Goal: Information Seeking & Learning: Compare options

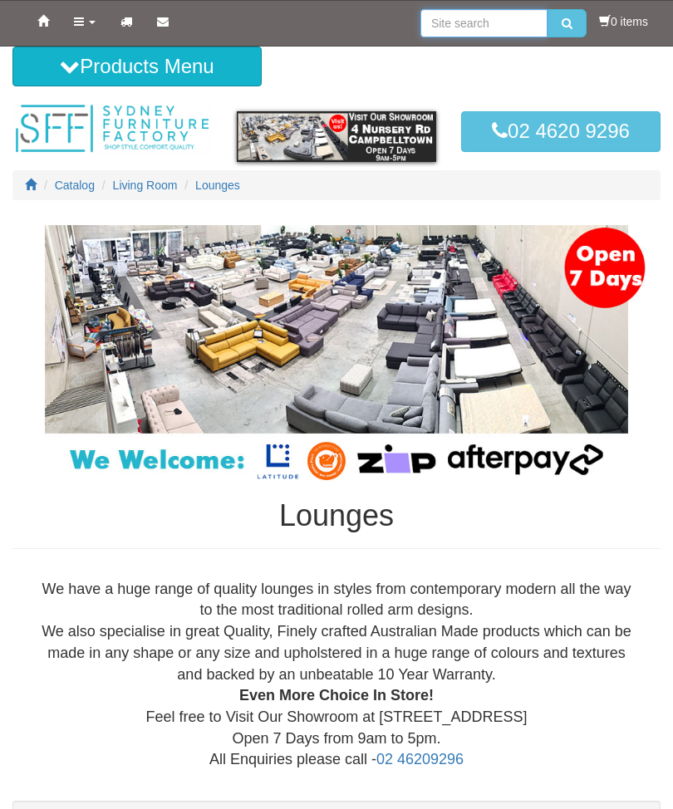
click at [471, 11] on input "search" at bounding box center [483, 23] width 127 height 28
type input "3seater lounge electric recliner"
click at [562, 23] on button "submit" at bounding box center [566, 23] width 39 height 28
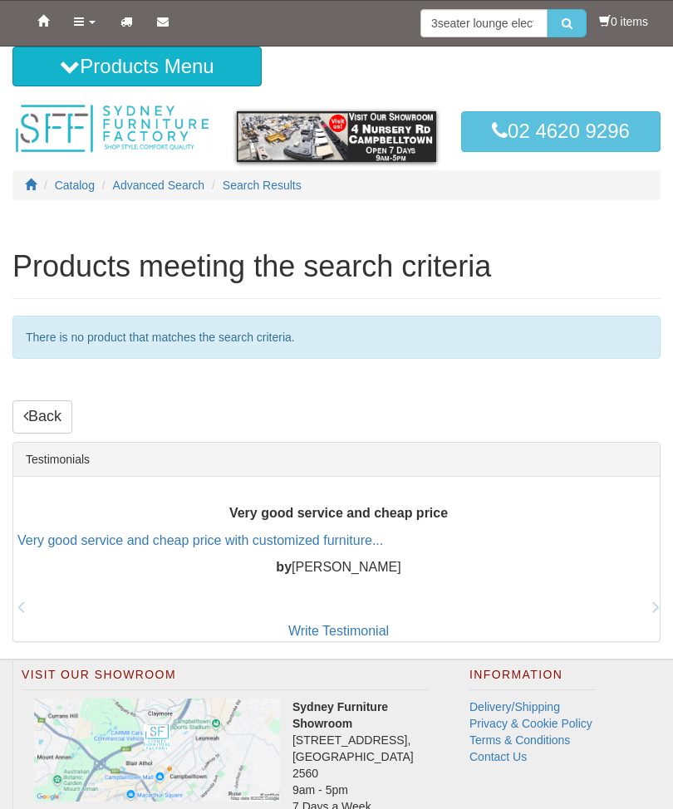
click at [67, 413] on link "Back" at bounding box center [42, 416] width 60 height 33
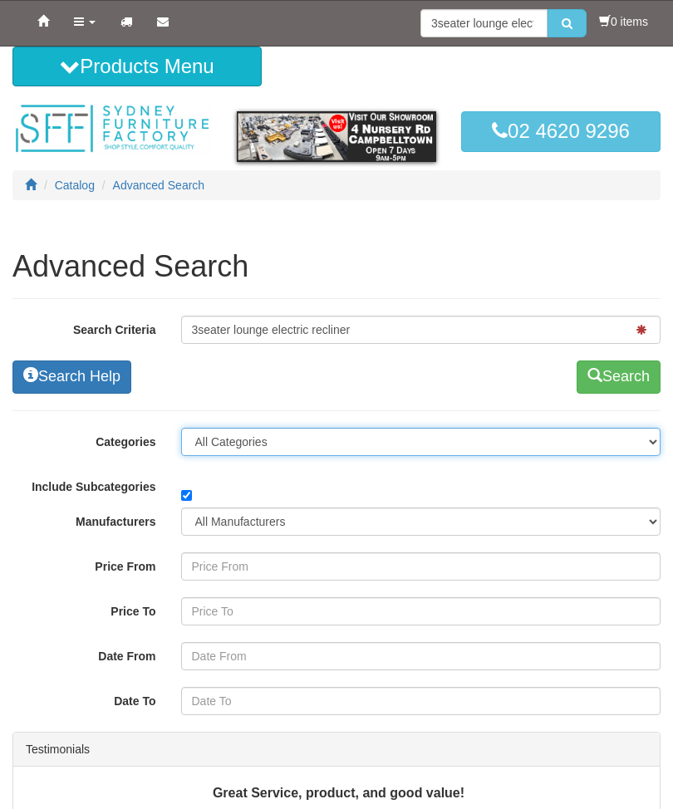
click at [237, 434] on select "All Categories Living Room Lounges Sofas Australian Made Lounges Corner Modular…" at bounding box center [421, 442] width 480 height 28
select select "26"
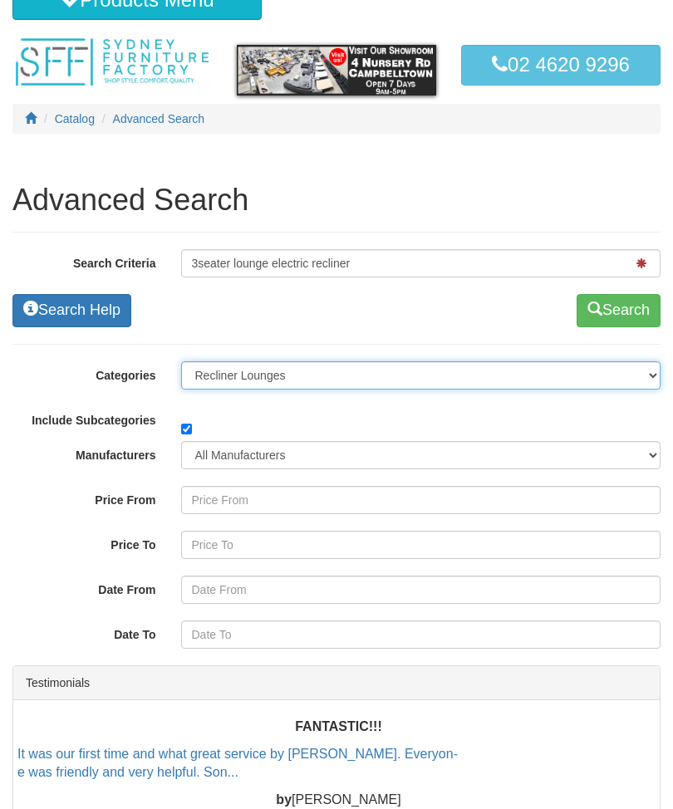
scroll to position [65, 0]
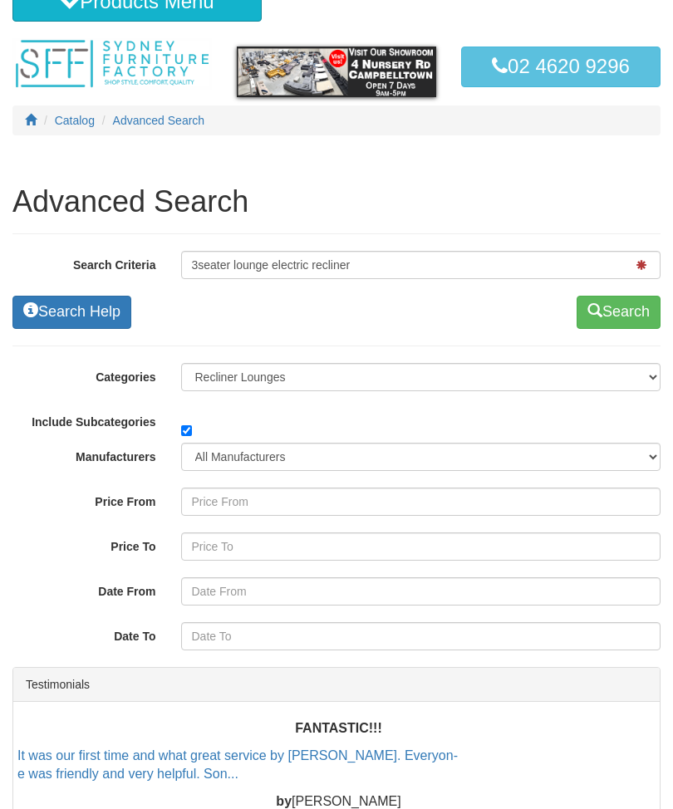
click at [618, 300] on button "Search" at bounding box center [618, 312] width 84 height 33
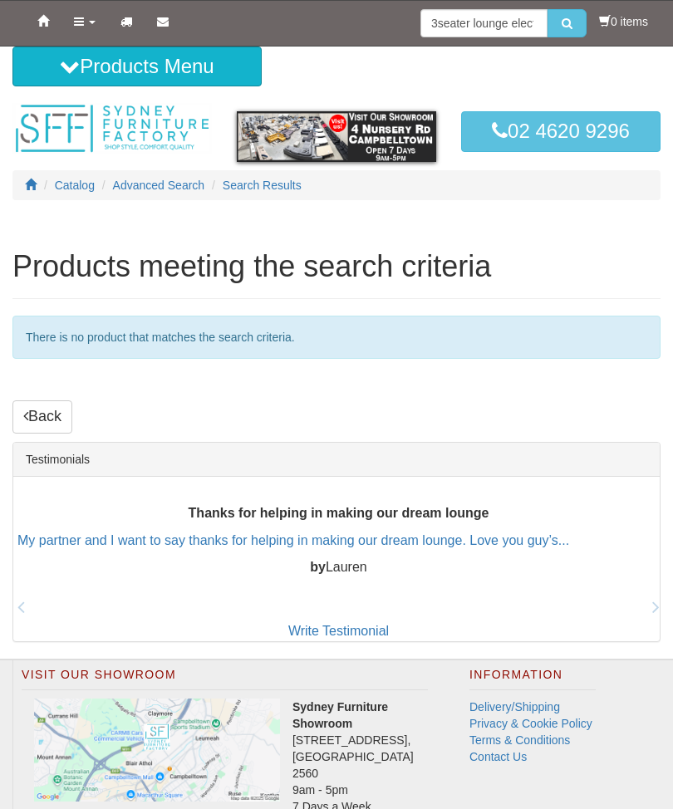
click at [166, 329] on div "There is no product that matches the search criteria." at bounding box center [336, 337] width 648 height 43
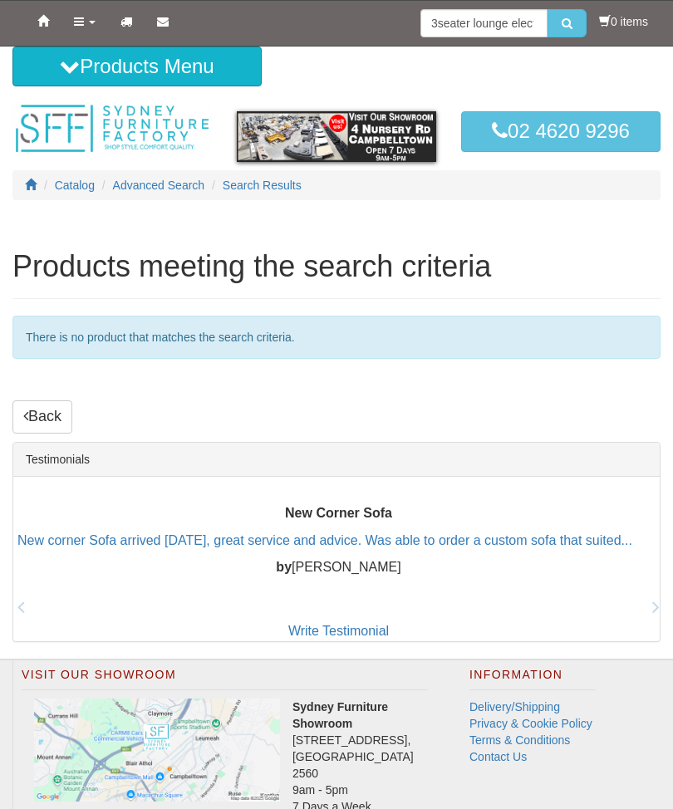
click at [60, 405] on link "Back" at bounding box center [42, 416] width 60 height 33
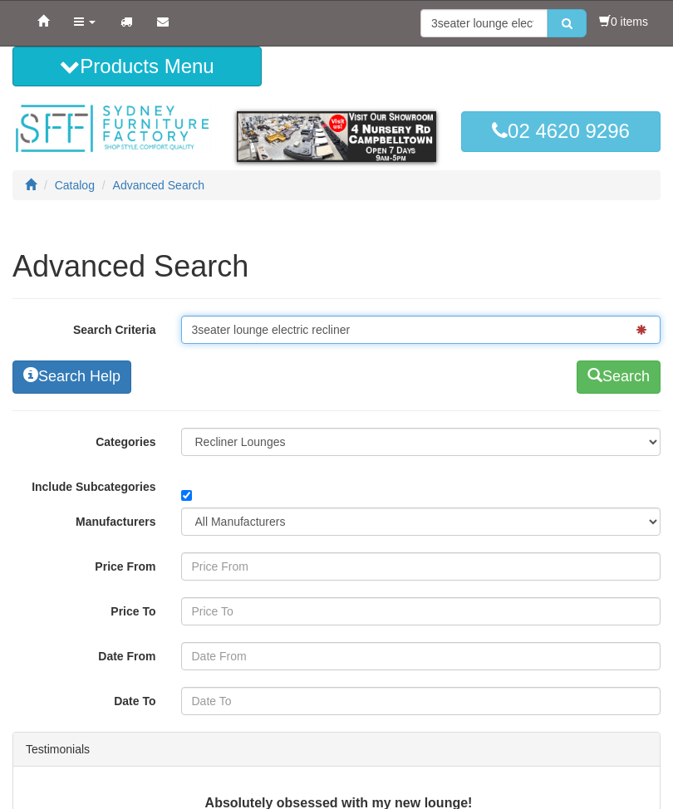
click at [360, 331] on input "3seater lounge electric recliner" at bounding box center [421, 330] width 480 height 28
type input "3seater lou"
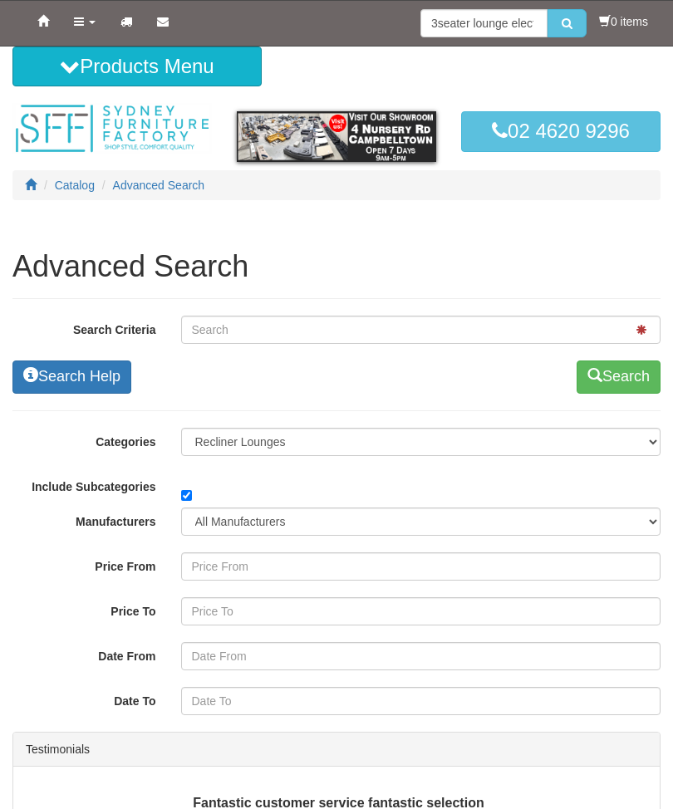
click at [623, 370] on button "Search" at bounding box center [618, 376] width 84 height 33
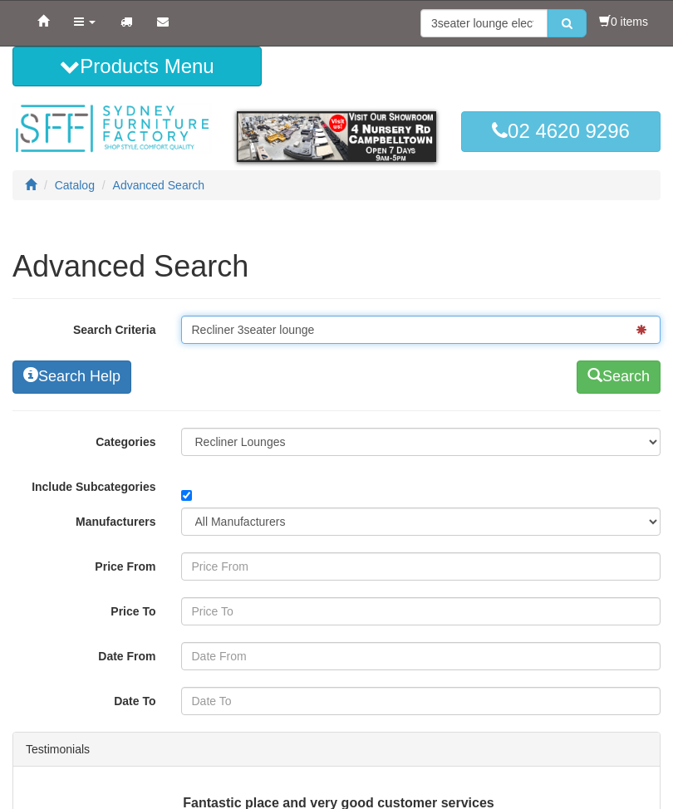
type input "Recliner 3seater lounge"
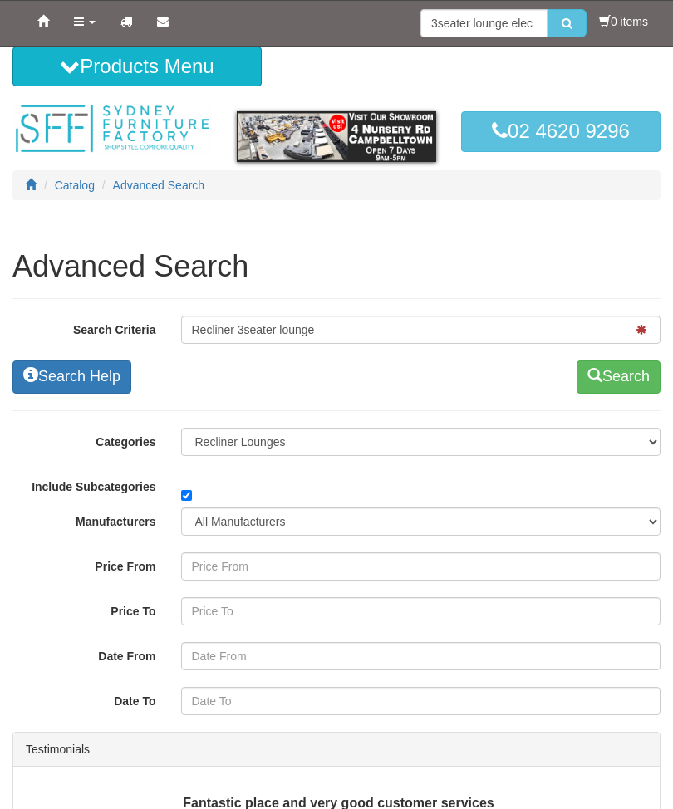
click at [626, 369] on button "Search" at bounding box center [618, 376] width 84 height 33
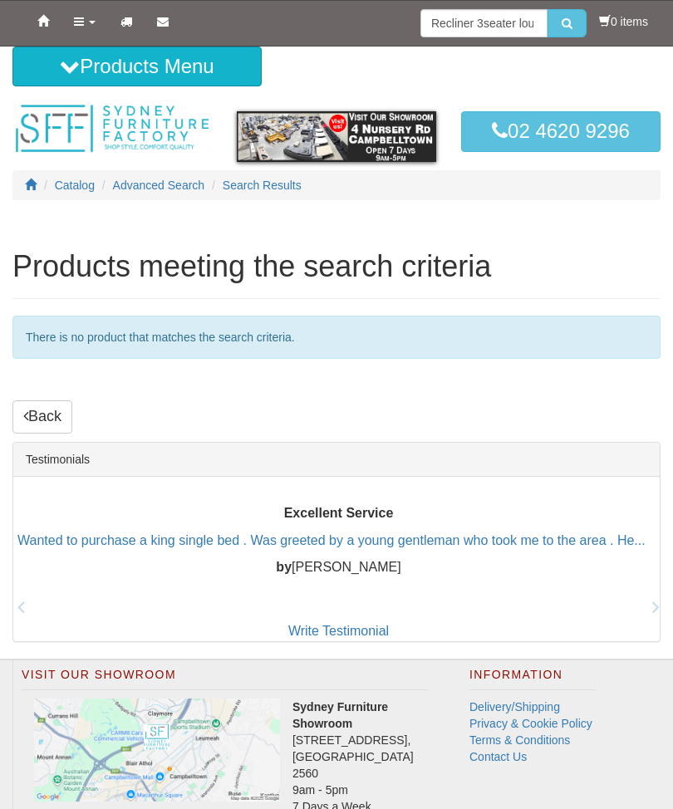
click at [78, 62] on button "Products Menu" at bounding box center [136, 67] width 249 height 40
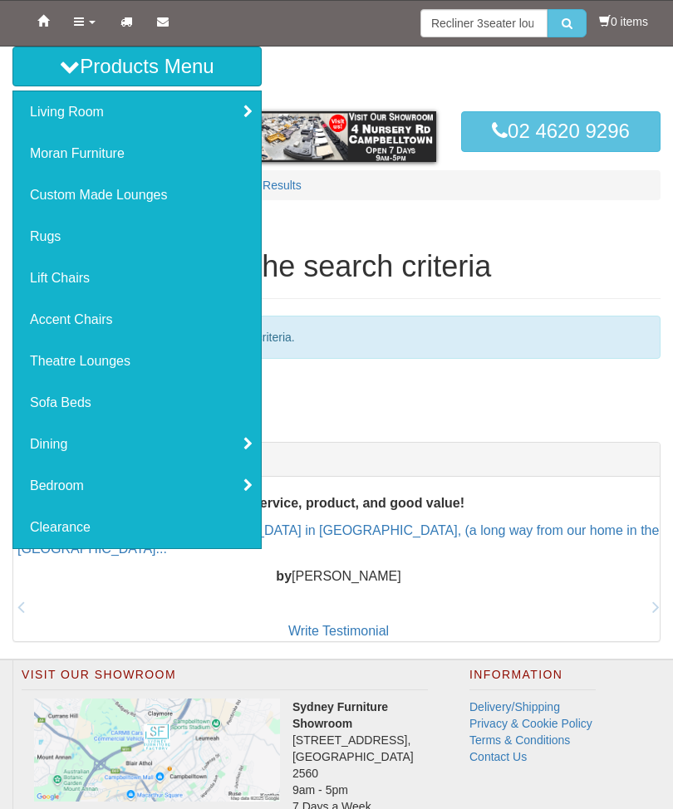
click at [94, 111] on link "Living Room" at bounding box center [137, 112] width 248 height 42
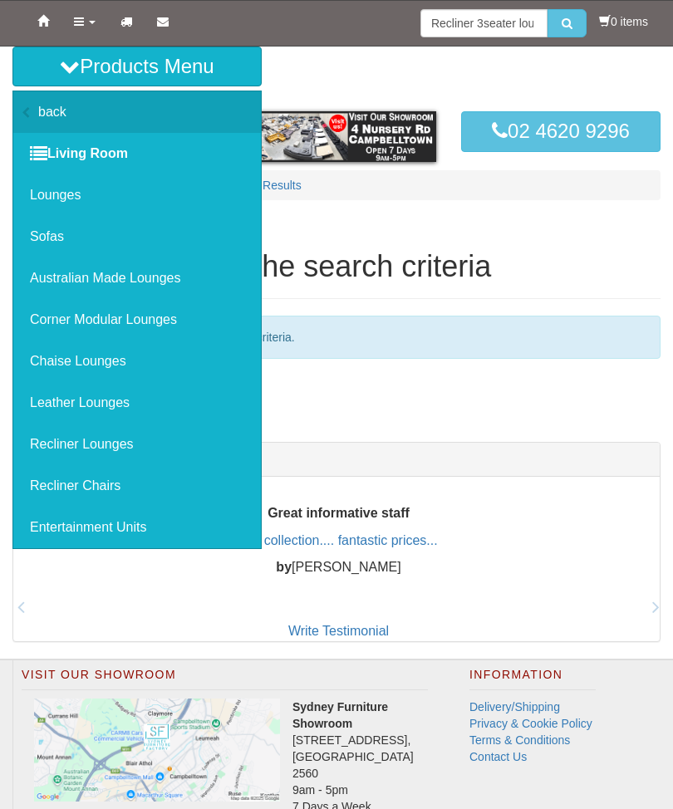
click at [120, 437] on link "Recliner Lounges" at bounding box center [137, 445] width 248 height 42
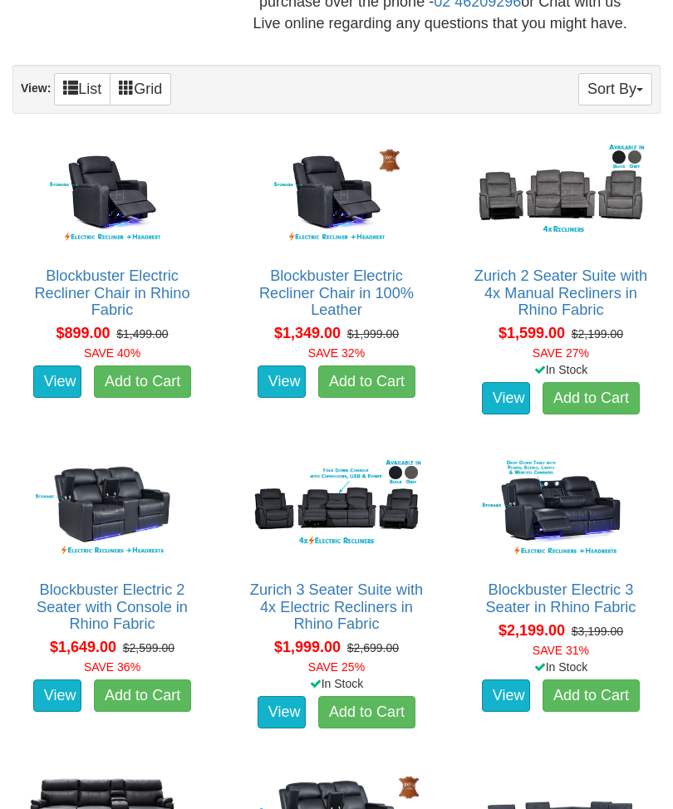
scroll to position [812, 0]
click at [517, 691] on link "View" at bounding box center [506, 695] width 48 height 33
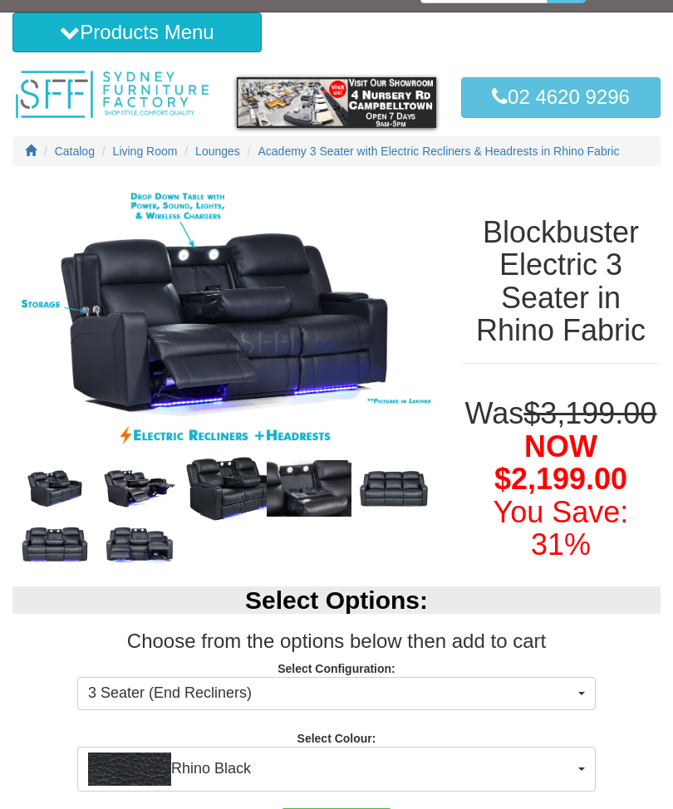
scroll to position [37, 0]
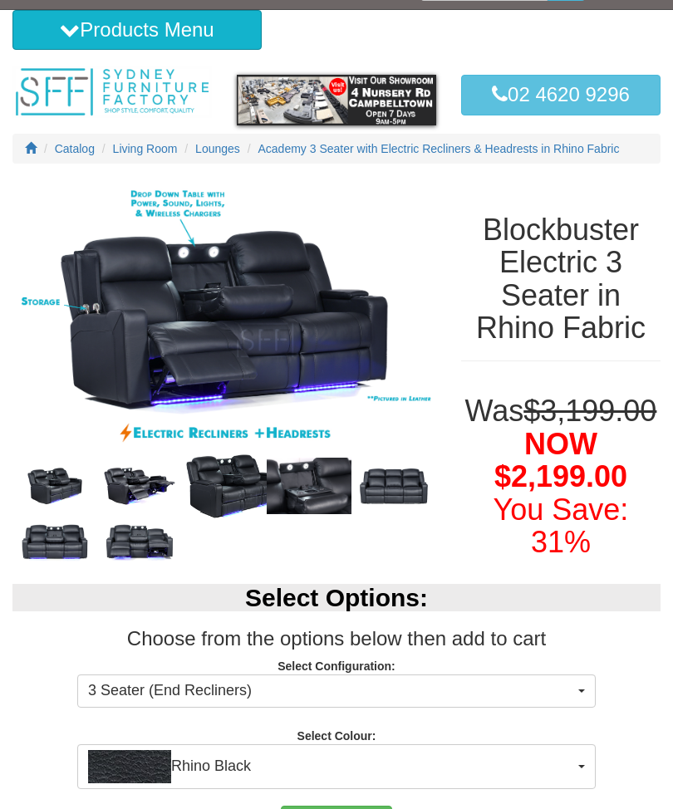
click at [327, 488] on img at bounding box center [309, 486] width 85 height 56
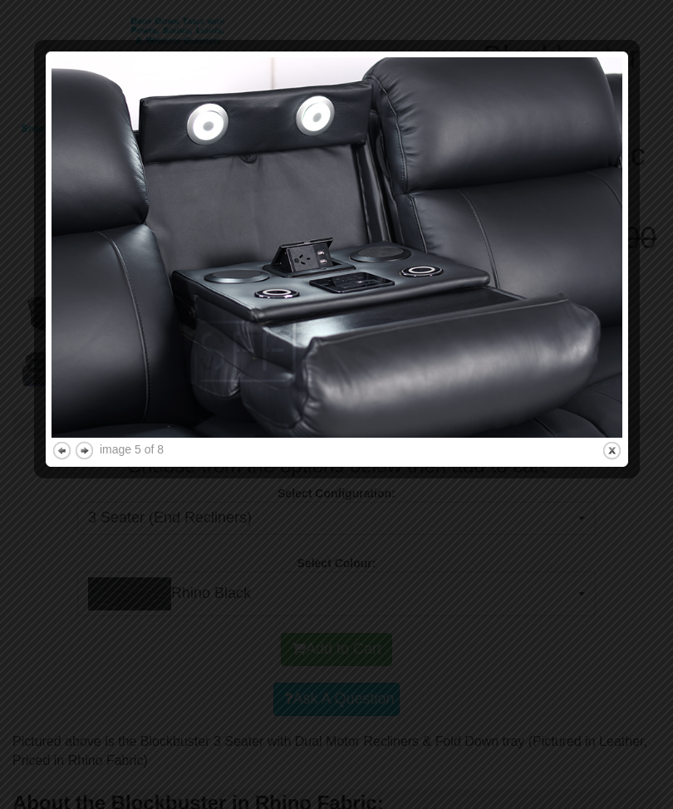
scroll to position [216, 0]
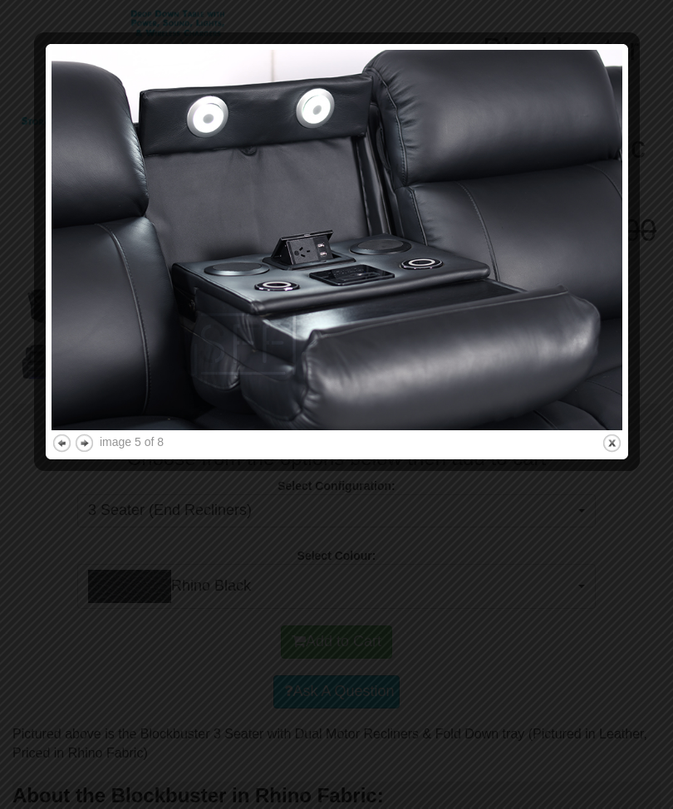
click at [62, 444] on button "previous" at bounding box center [61, 444] width 21 height 21
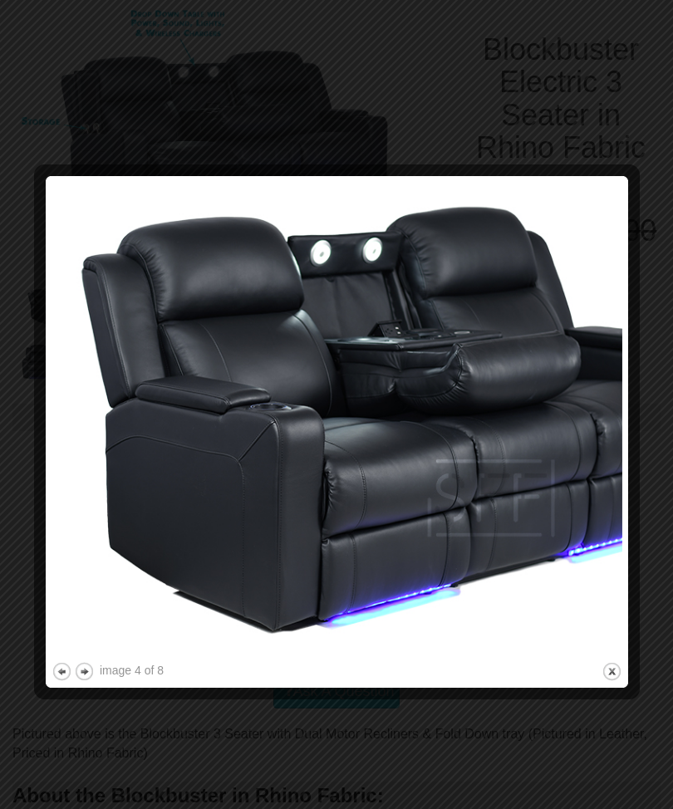
click at [60, 677] on button "previous" at bounding box center [61, 671] width 21 height 21
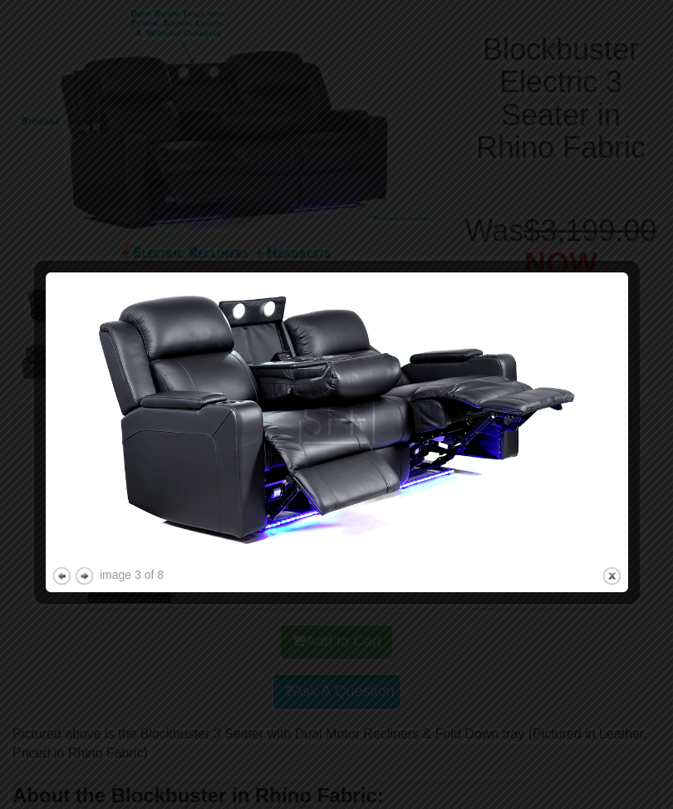
click at [51, 585] on button "previous" at bounding box center [61, 576] width 21 height 21
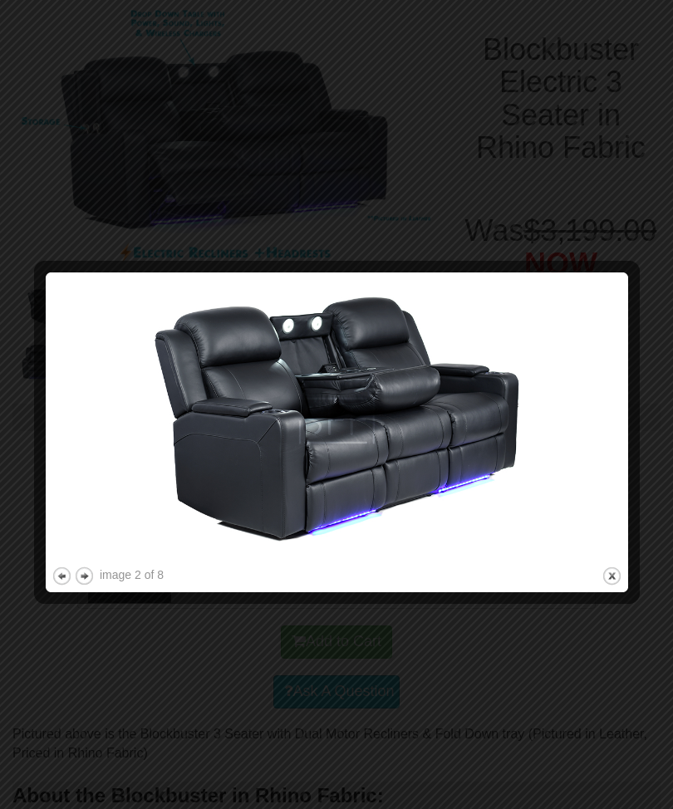
click at [61, 577] on button "previous" at bounding box center [61, 576] width 21 height 21
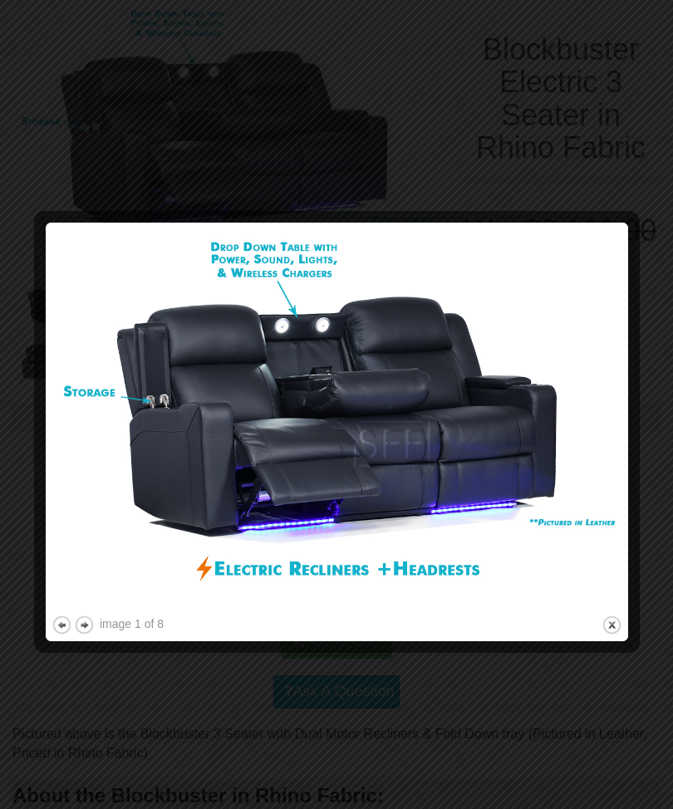
click at [92, 618] on button "next" at bounding box center [84, 625] width 21 height 21
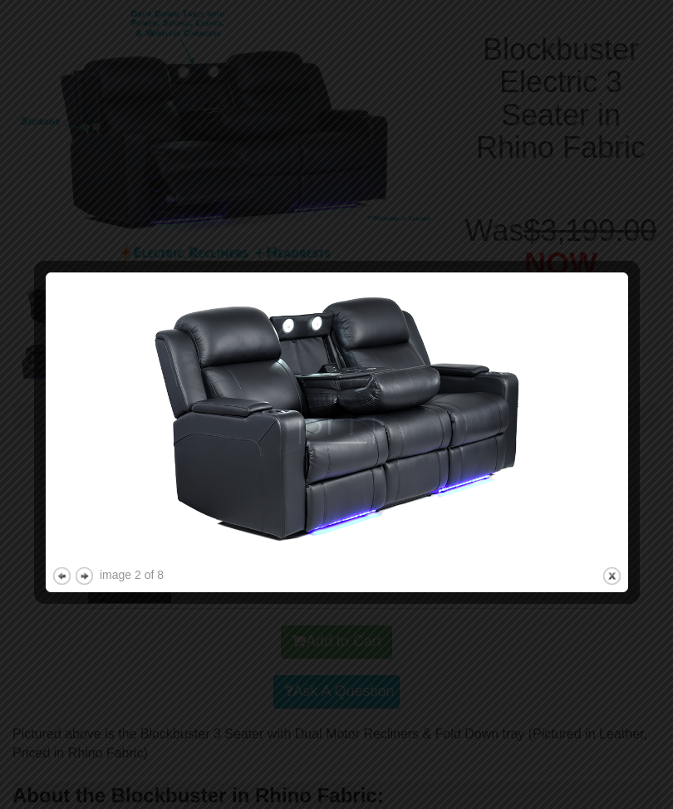
click at [91, 575] on button "next" at bounding box center [84, 576] width 21 height 21
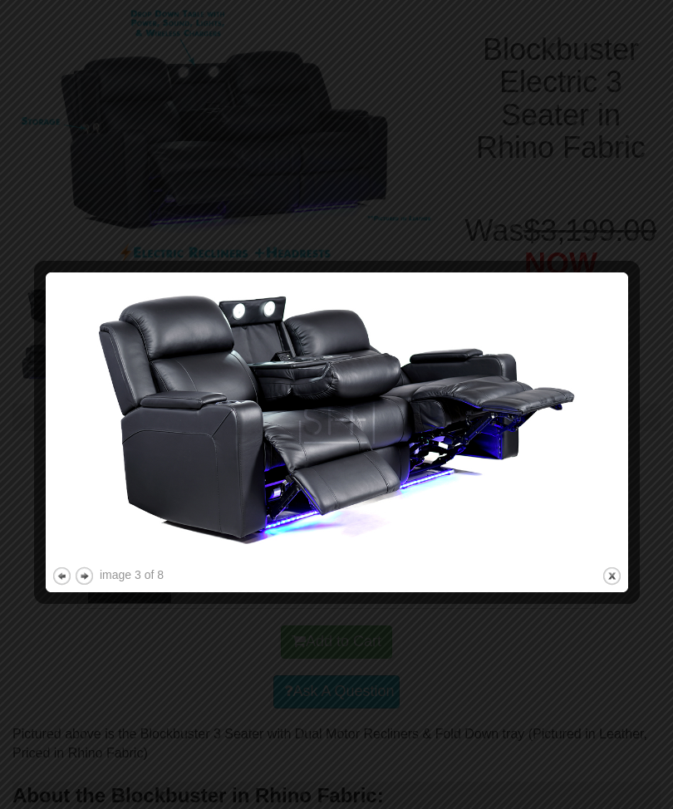
click at [102, 572] on div "image 3 of 8" at bounding box center [132, 574] width 64 height 17
click at [94, 571] on button "next" at bounding box center [84, 576] width 21 height 21
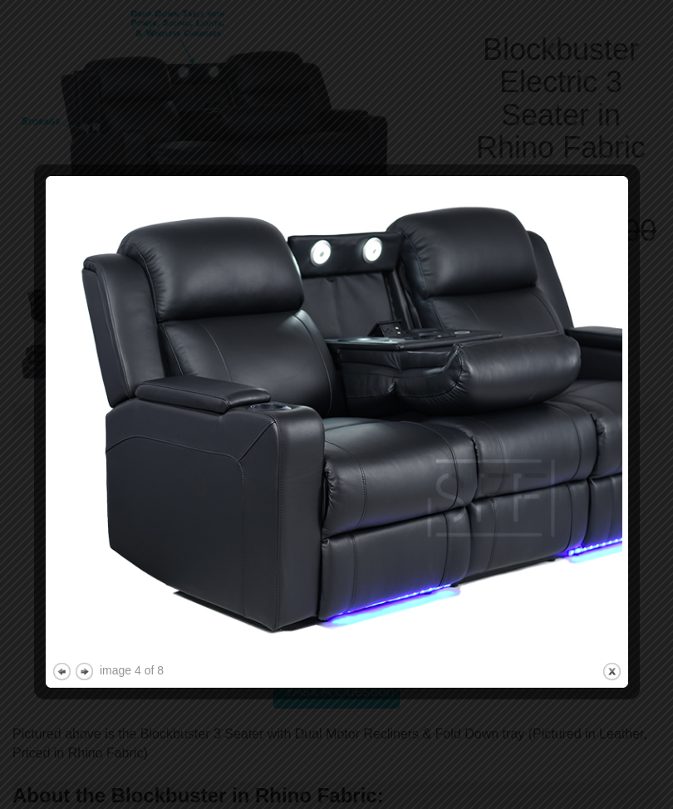
click at [92, 666] on button "next" at bounding box center [84, 671] width 21 height 21
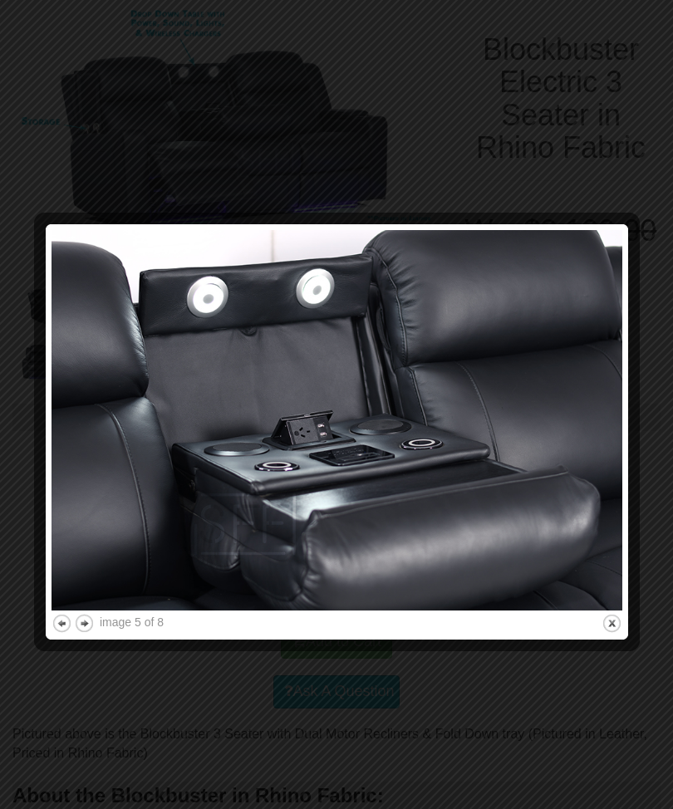
click at [93, 625] on button "next" at bounding box center [84, 623] width 21 height 21
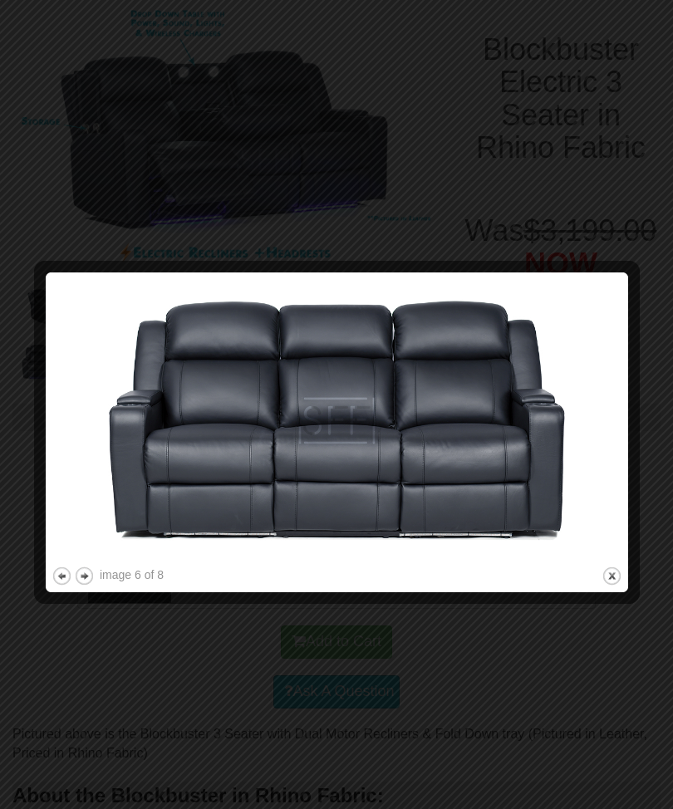
click at [93, 573] on button "next" at bounding box center [84, 576] width 21 height 21
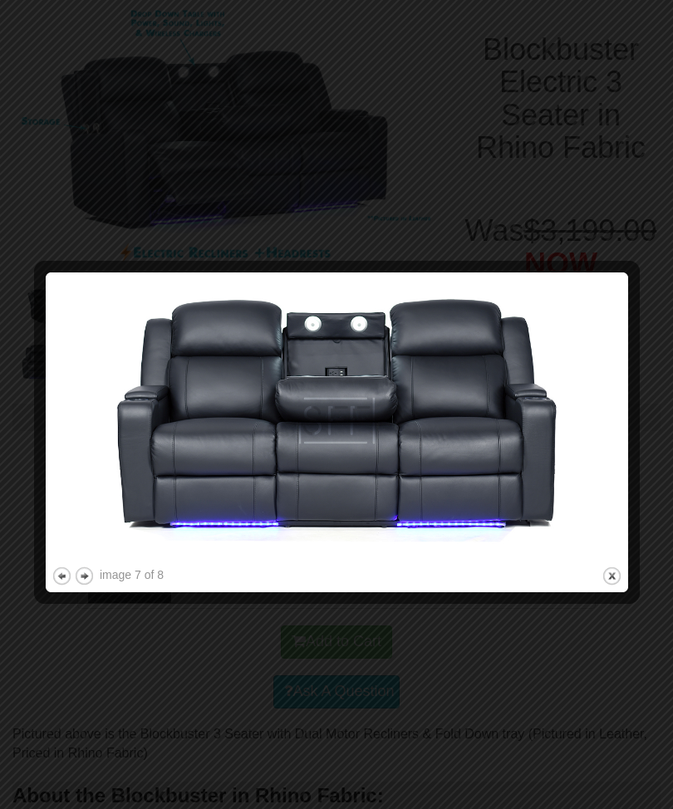
click at [91, 574] on button "next" at bounding box center [84, 576] width 21 height 21
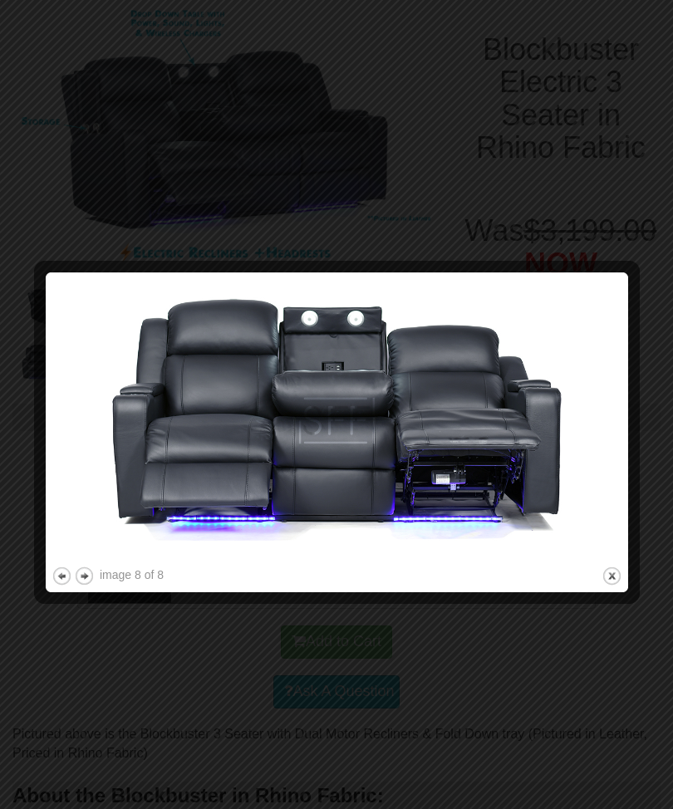
click at [94, 575] on button "next" at bounding box center [84, 576] width 21 height 21
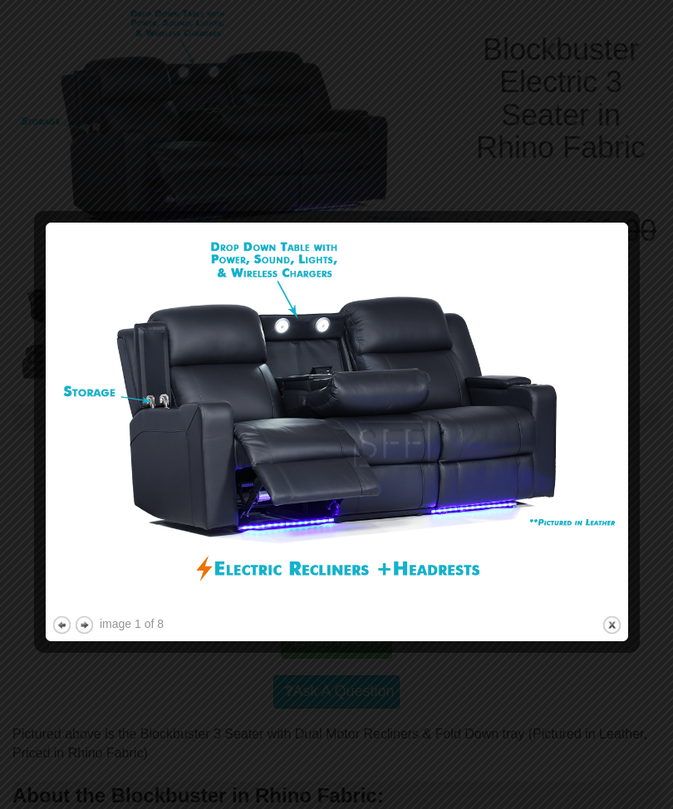
click at [606, 630] on button "close" at bounding box center [611, 625] width 21 height 21
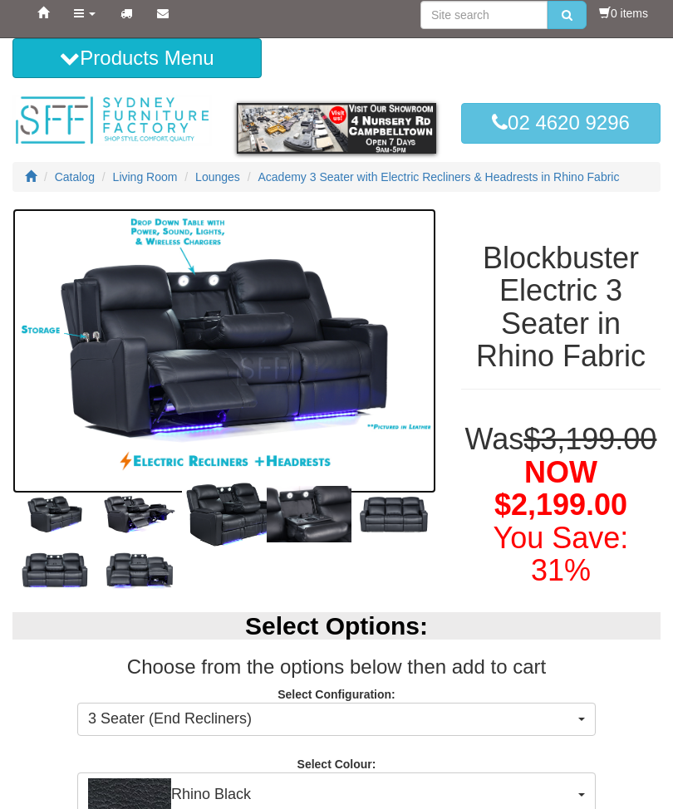
scroll to position [8, 0]
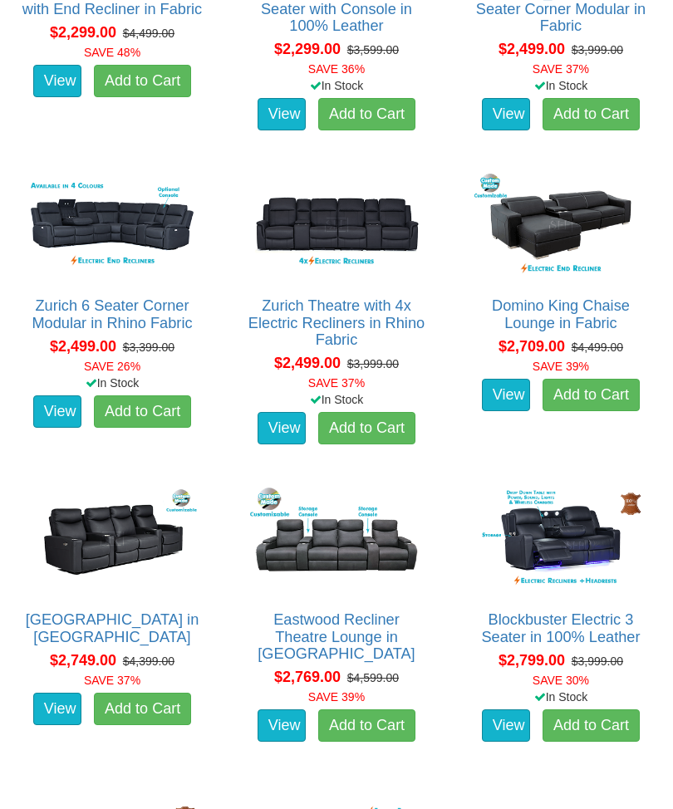
scroll to position [1724, 0]
click at [586, 617] on link "Blockbuster Electric 3 Seater in 100% Leather" at bounding box center [560, 627] width 159 height 33
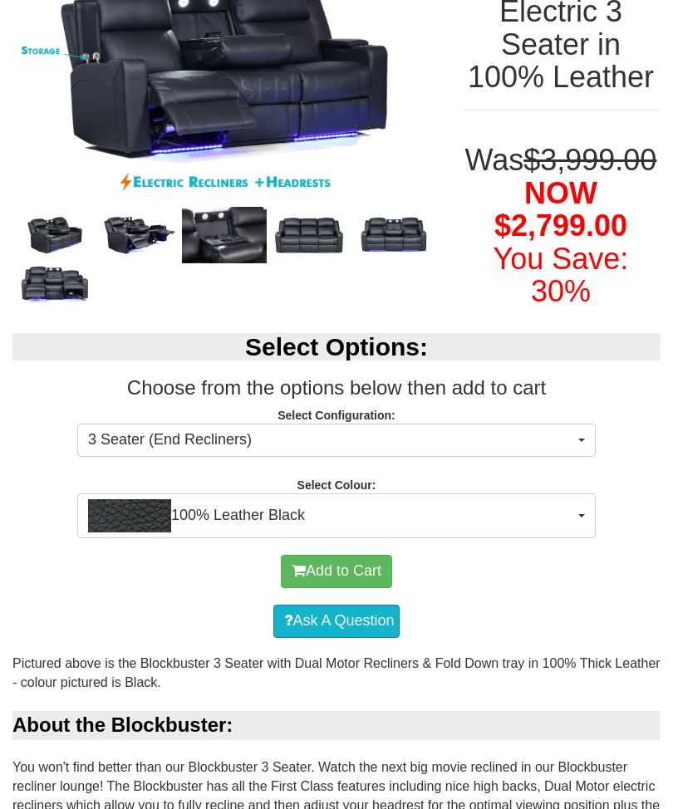
scroll to position [287, 0]
click at [591, 538] on button "100% Leather Black" at bounding box center [336, 515] width 518 height 45
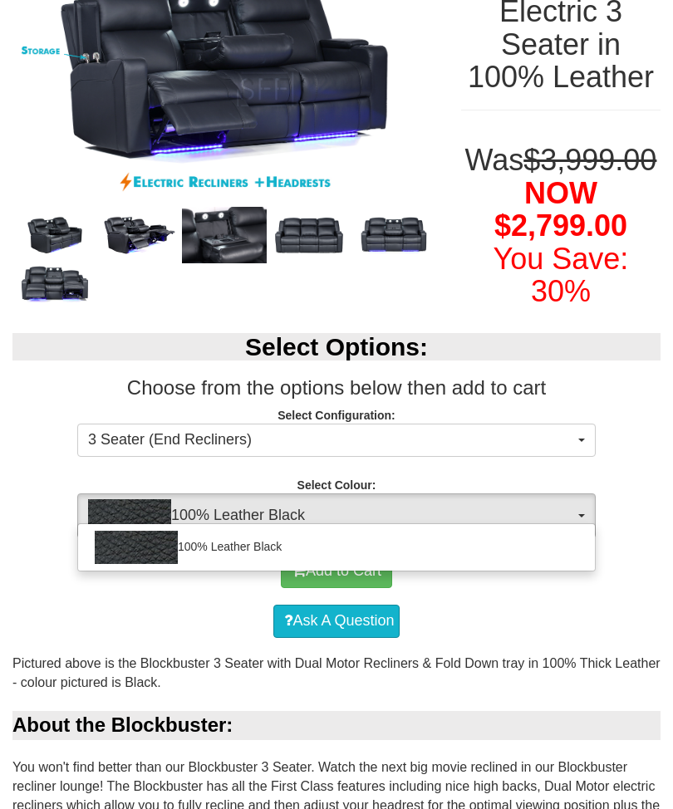
click at [592, 540] on div at bounding box center [336, 404] width 673 height 809
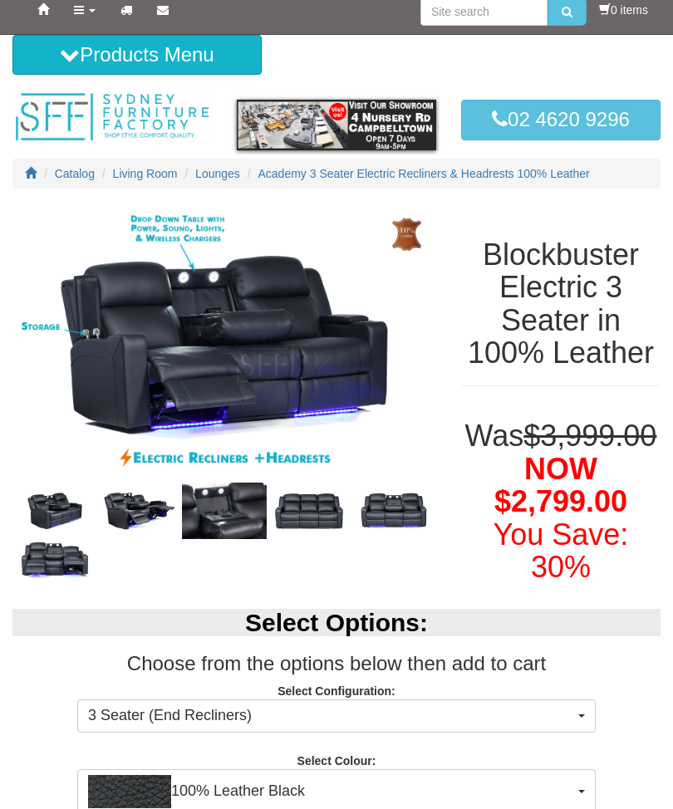
scroll to position [0, 0]
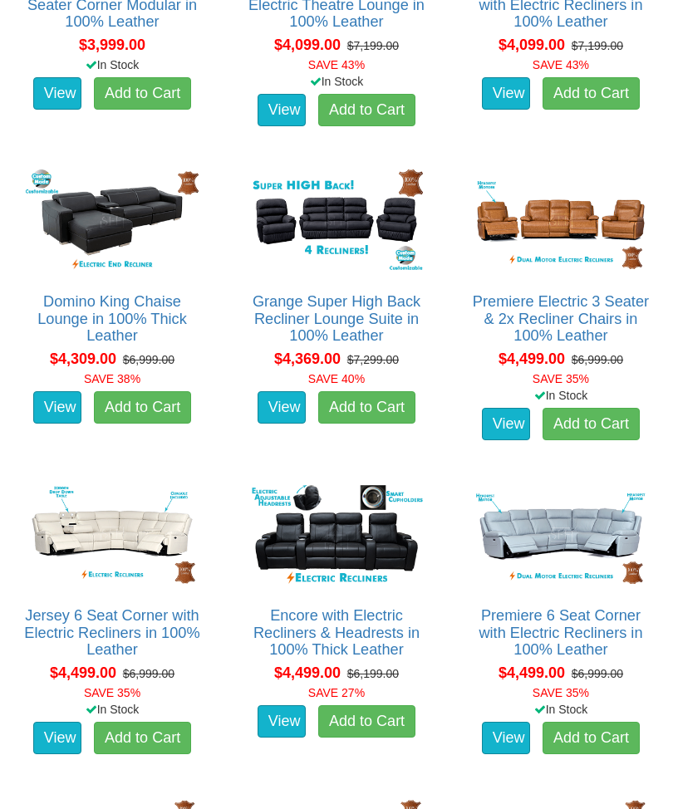
scroll to position [4868, 0]
click at [577, 630] on link "Premiere 6 Seat Corner with Electric Recliners in 100% Leather" at bounding box center [560, 632] width 164 height 50
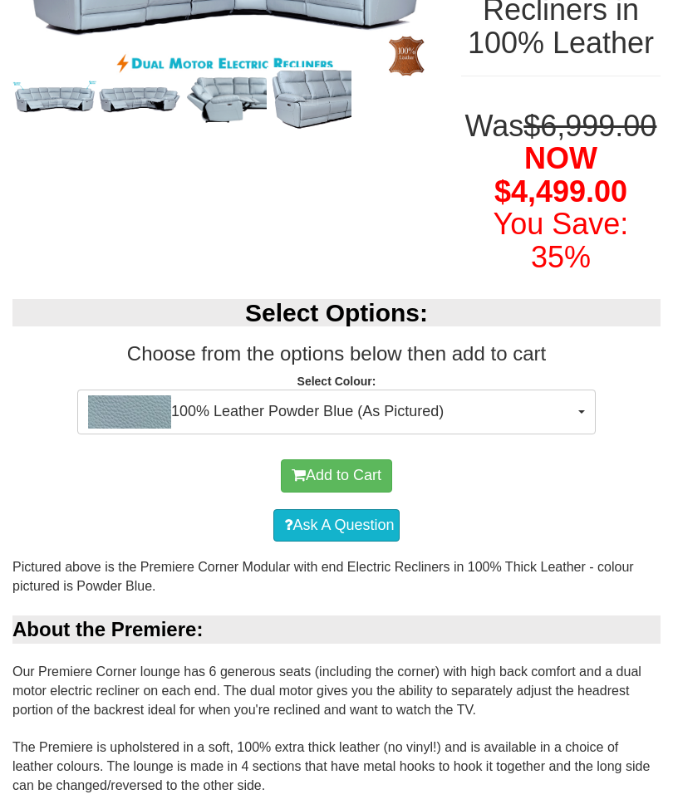
scroll to position [355, 0]
click at [581, 434] on button "100% Leather Powder Blue (As Pictured)" at bounding box center [336, 412] width 518 height 45
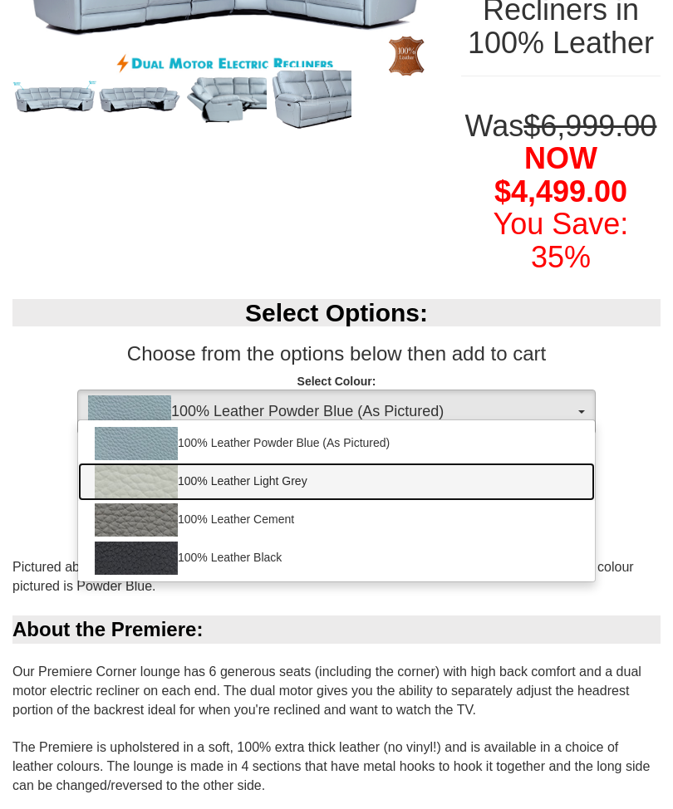
click at [171, 498] on img at bounding box center [136, 481] width 83 height 33
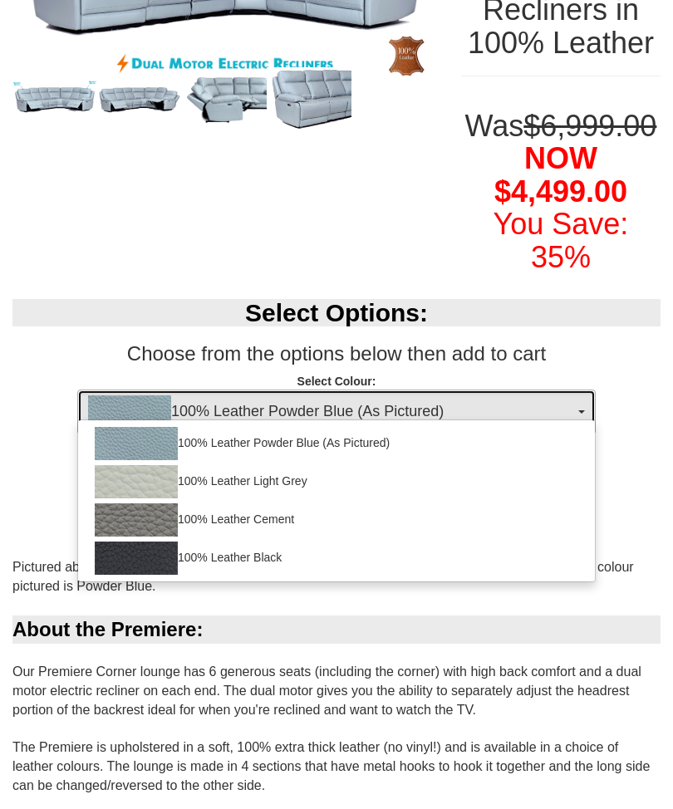
select select "1499"
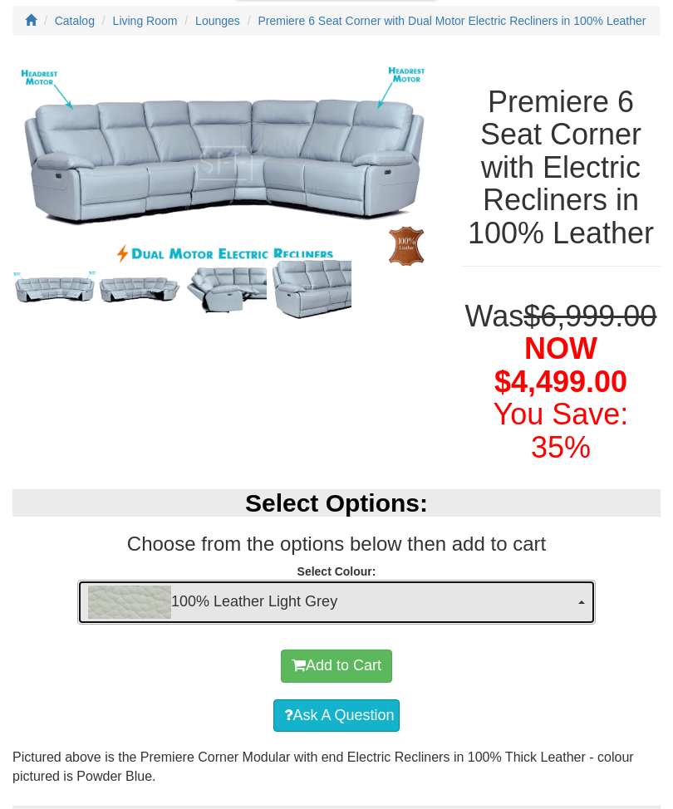
scroll to position [166, 0]
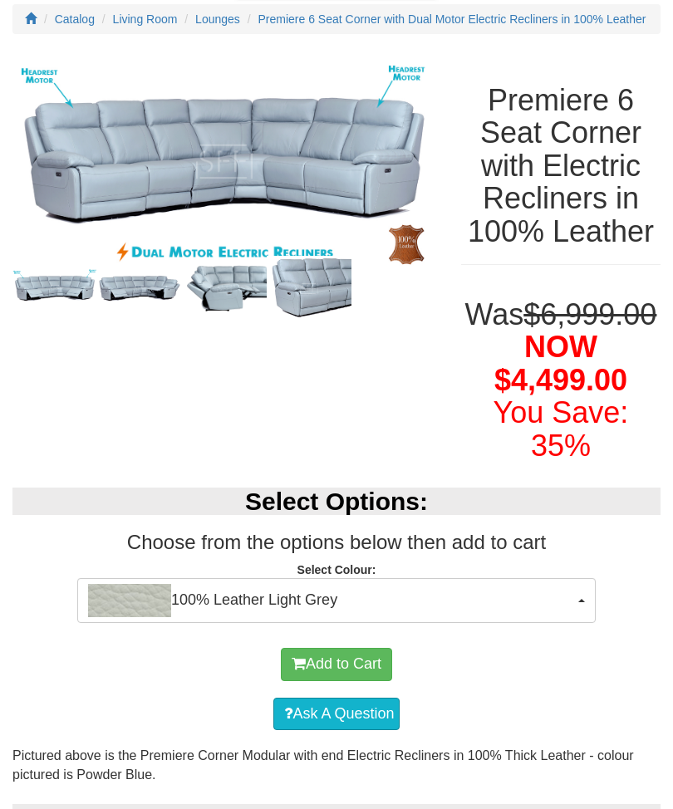
click at [241, 301] on img at bounding box center [224, 288] width 85 height 53
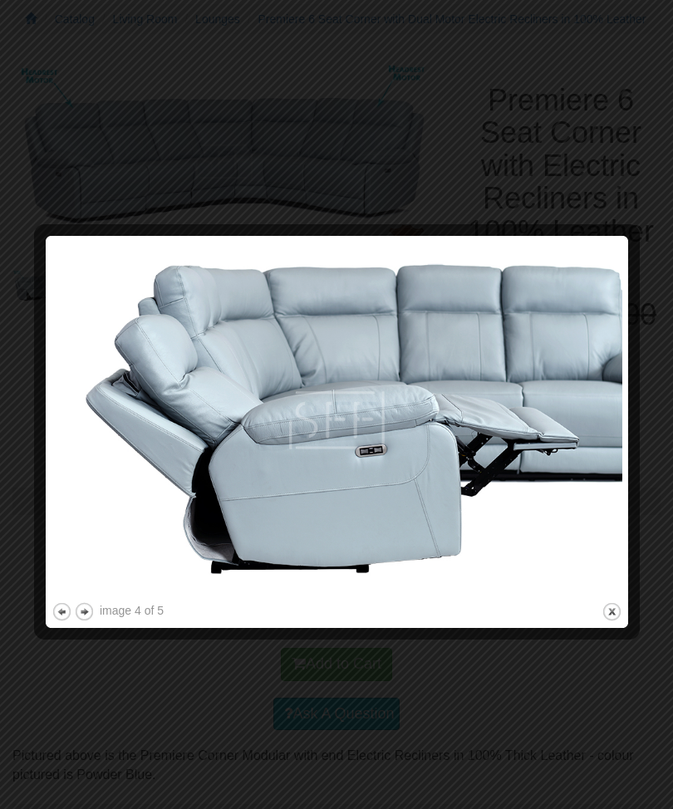
click at [92, 601] on button "next" at bounding box center [84, 611] width 21 height 21
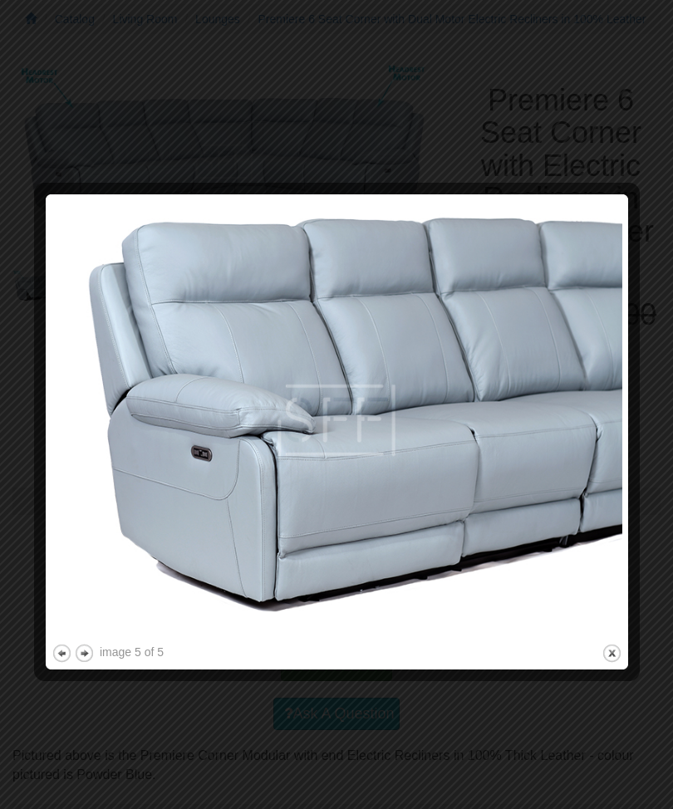
click at [71, 653] on button "previous" at bounding box center [61, 653] width 21 height 21
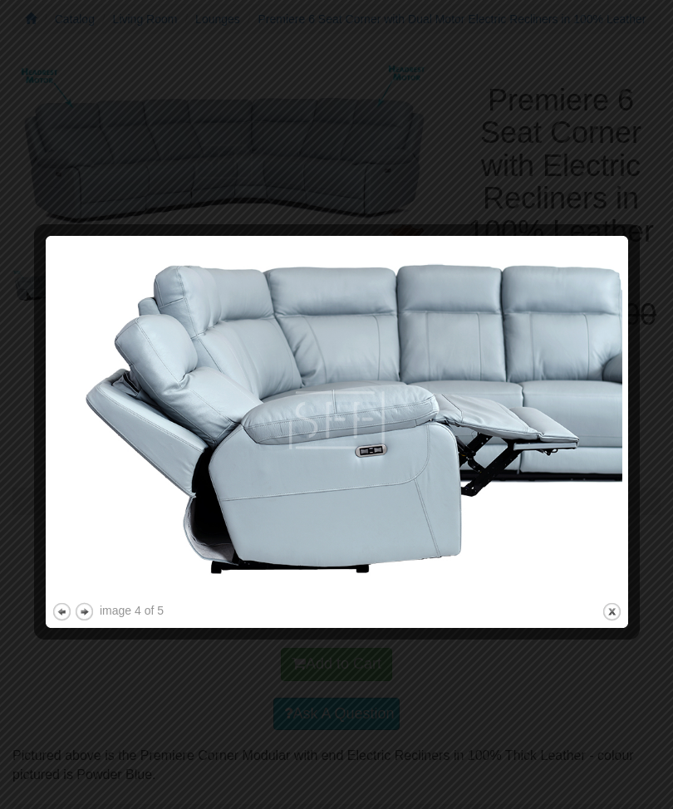
click at [68, 620] on button "previous" at bounding box center [61, 611] width 21 height 21
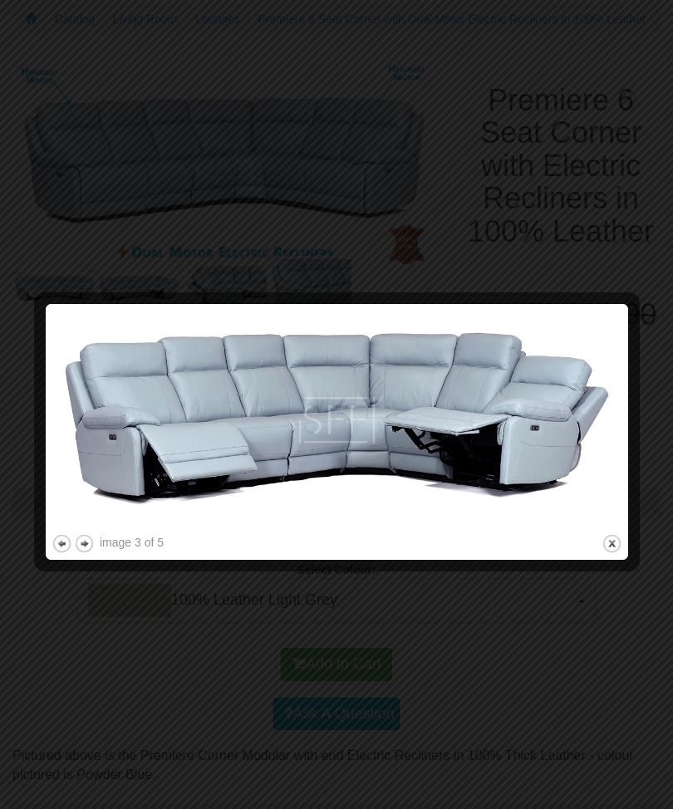
click at [64, 550] on button "previous" at bounding box center [61, 543] width 21 height 21
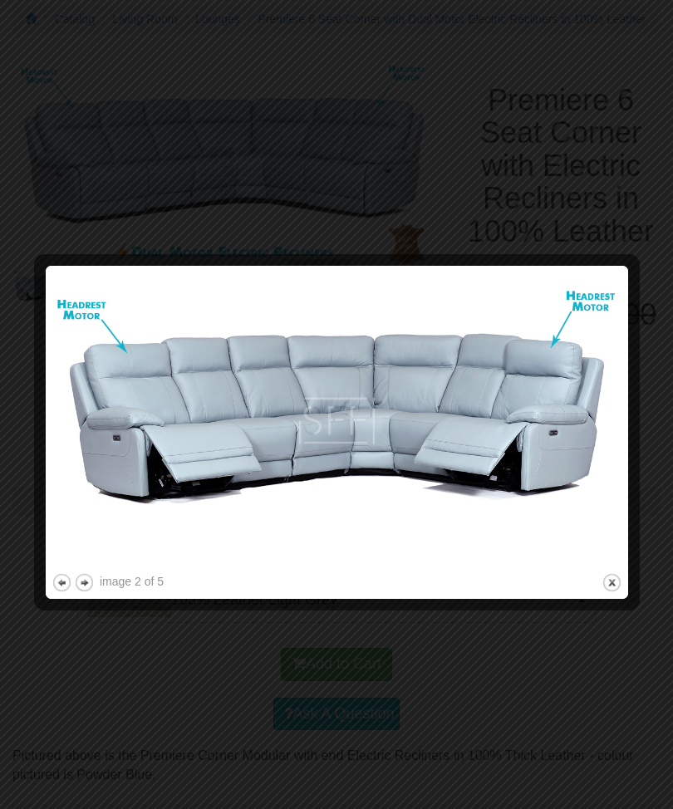
click at [58, 590] on button "previous" at bounding box center [61, 582] width 21 height 21
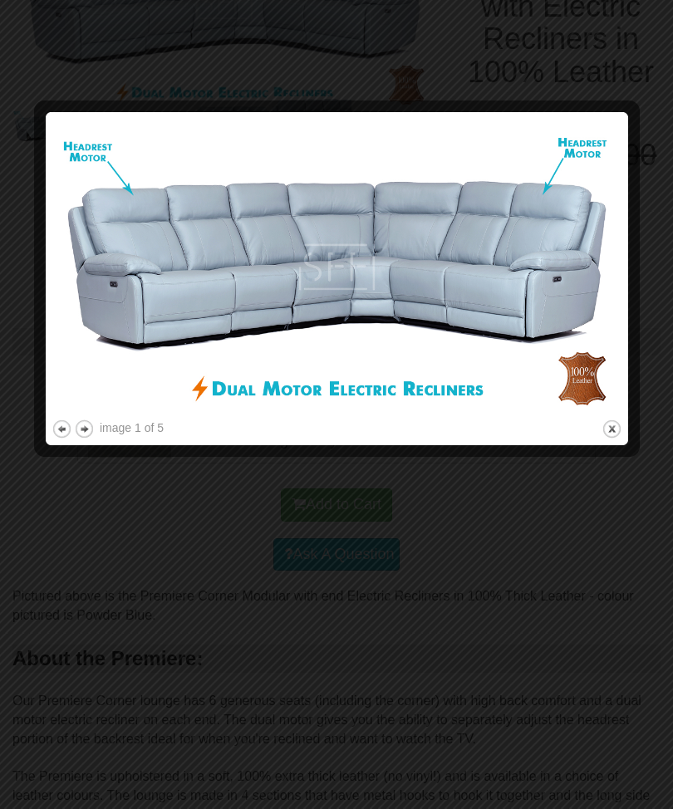
scroll to position [328, 0]
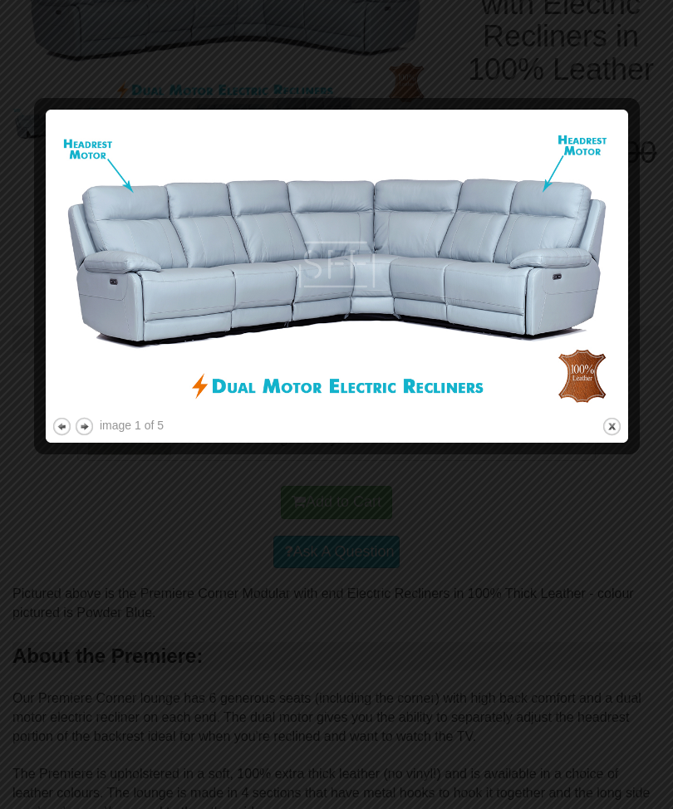
click at [618, 428] on button "close" at bounding box center [611, 426] width 21 height 21
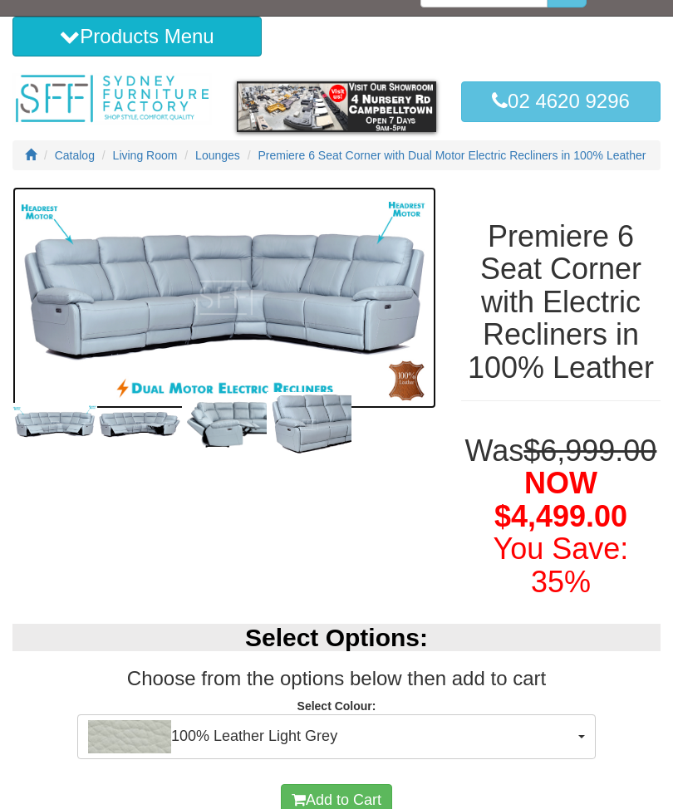
scroll to position [0, 0]
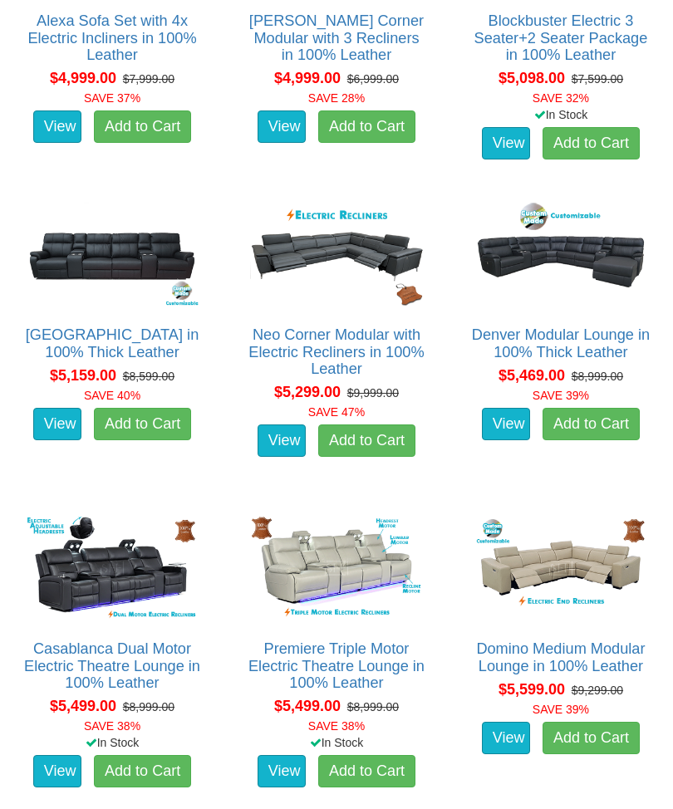
scroll to position [6406, 0]
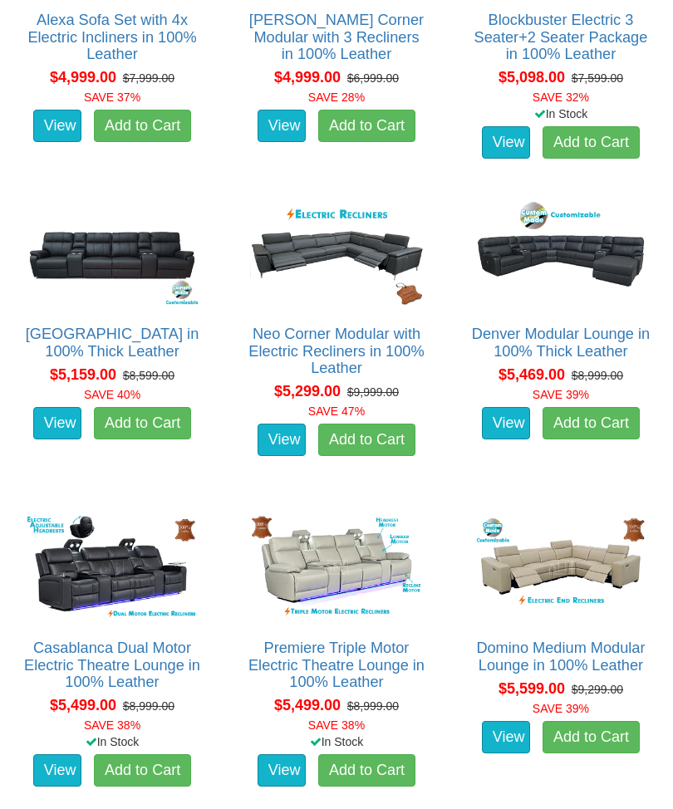
click at [368, 658] on link "Premiere Triple Motor Electric Theatre Lounge in 100% Leather" at bounding box center [336, 665] width 176 height 50
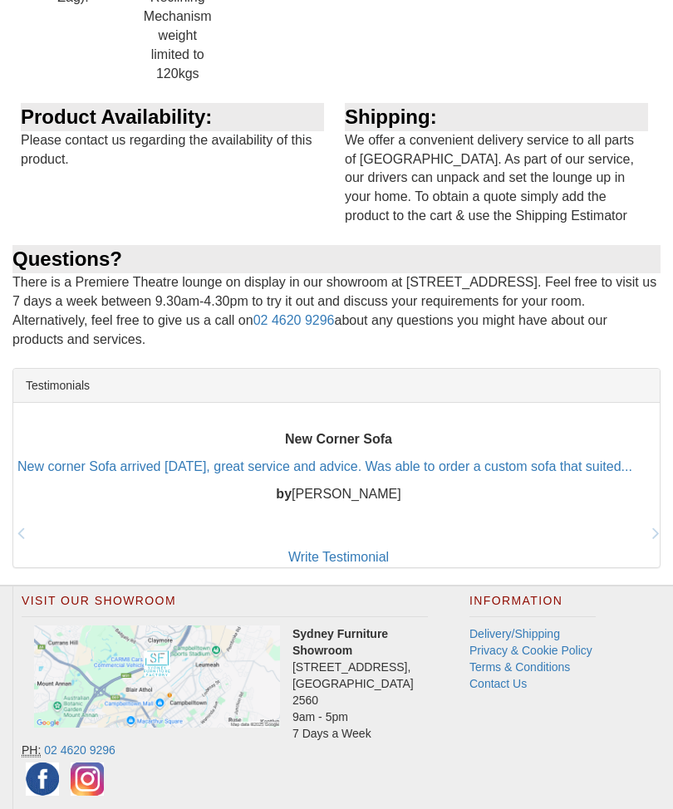
scroll to position [2283, 0]
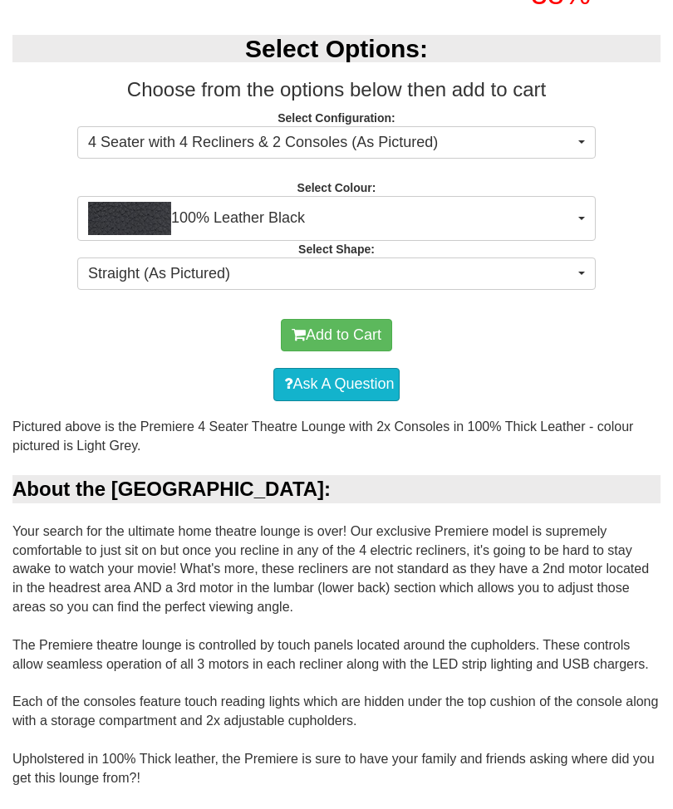
scroll to position [637, 0]
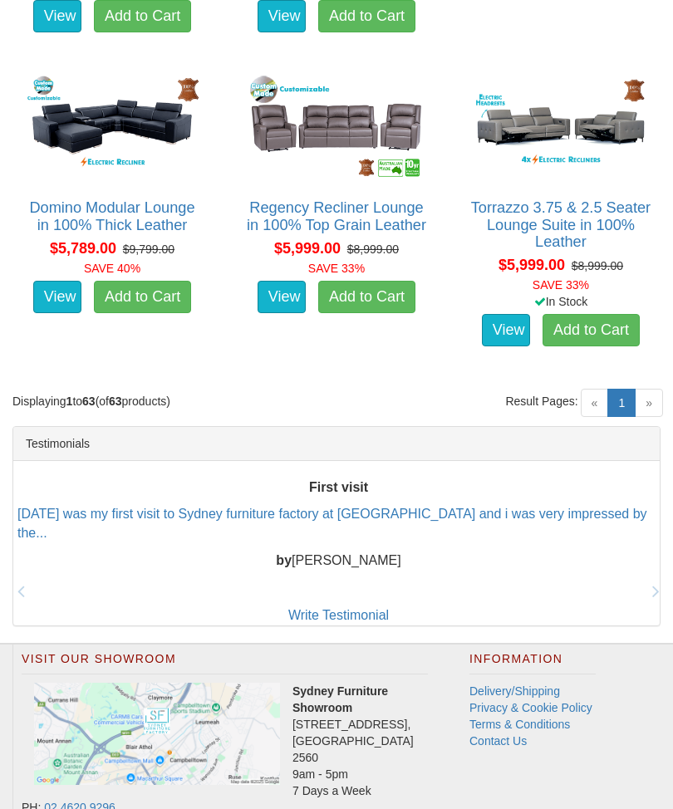
scroll to position [7166, 0]
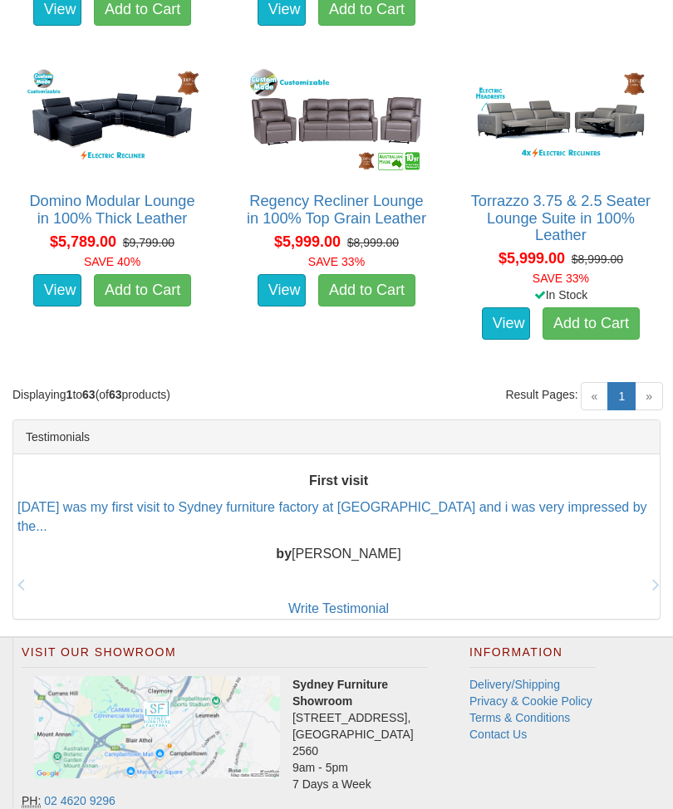
click at [650, 387] on span "»" at bounding box center [649, 397] width 28 height 28
click at [647, 383] on span "»" at bounding box center [649, 397] width 28 height 28
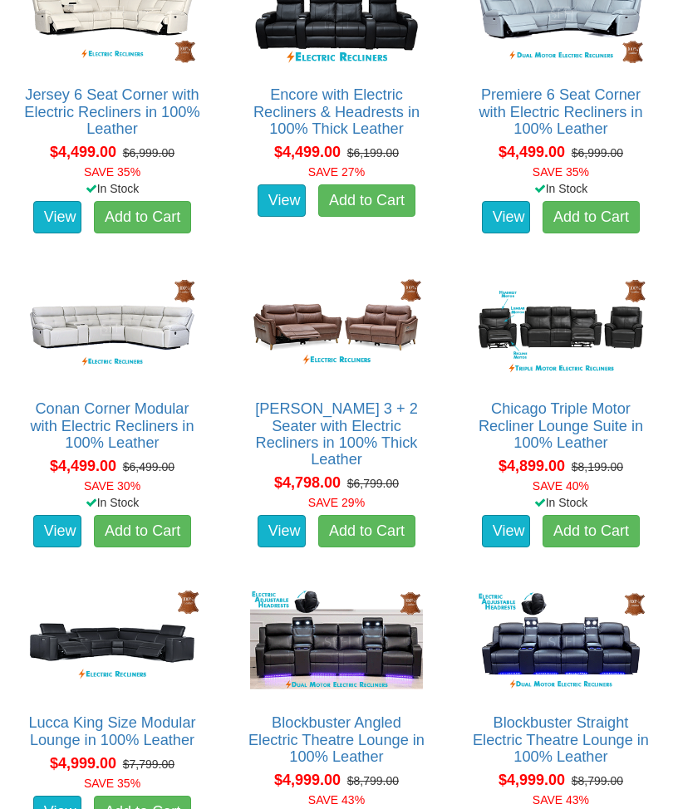
scroll to position [5387, 0]
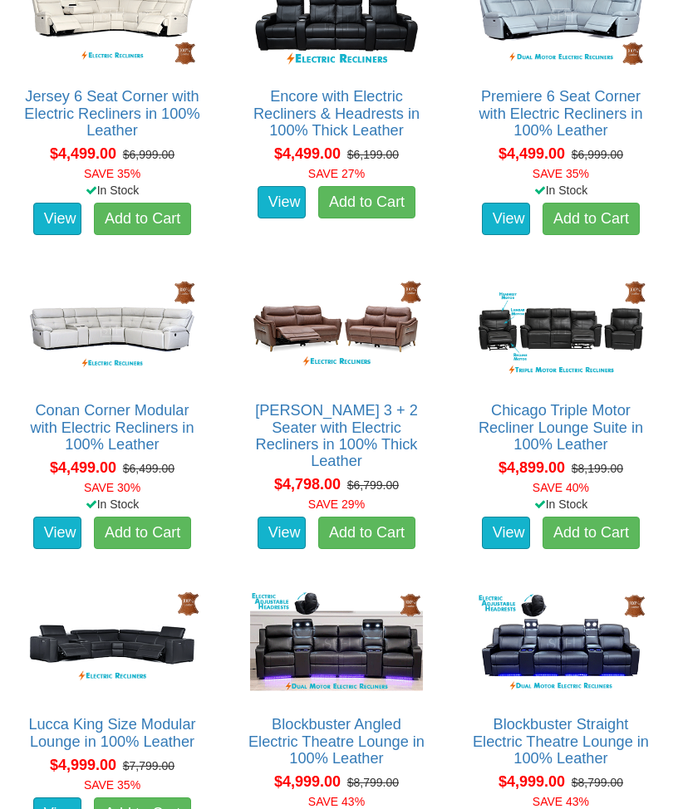
click at [620, 378] on img at bounding box center [560, 330] width 181 height 112
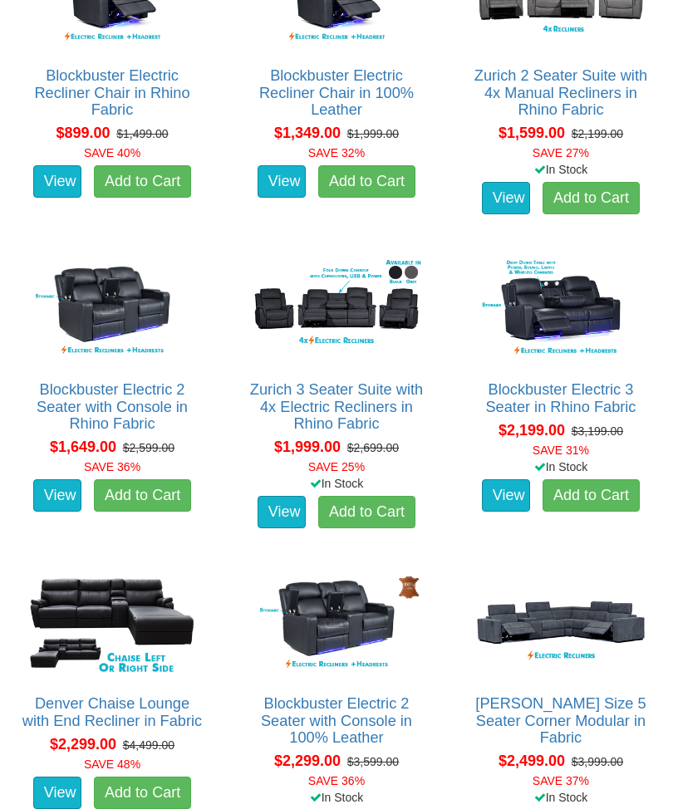
scroll to position [1011, 0]
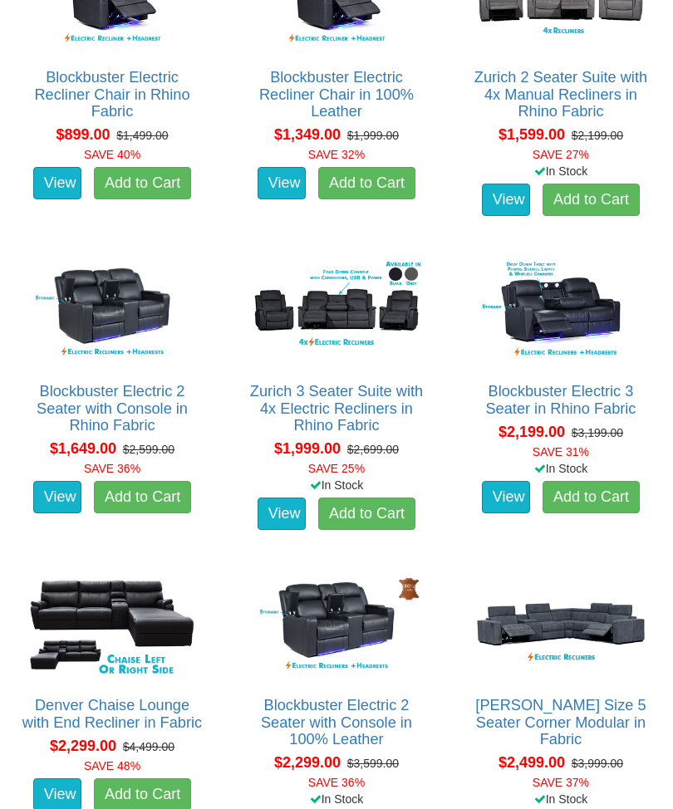
click at [384, 443] on del "$2,699.00" at bounding box center [372, 449] width 51 height 13
click at [291, 501] on link "View" at bounding box center [281, 514] width 48 height 33
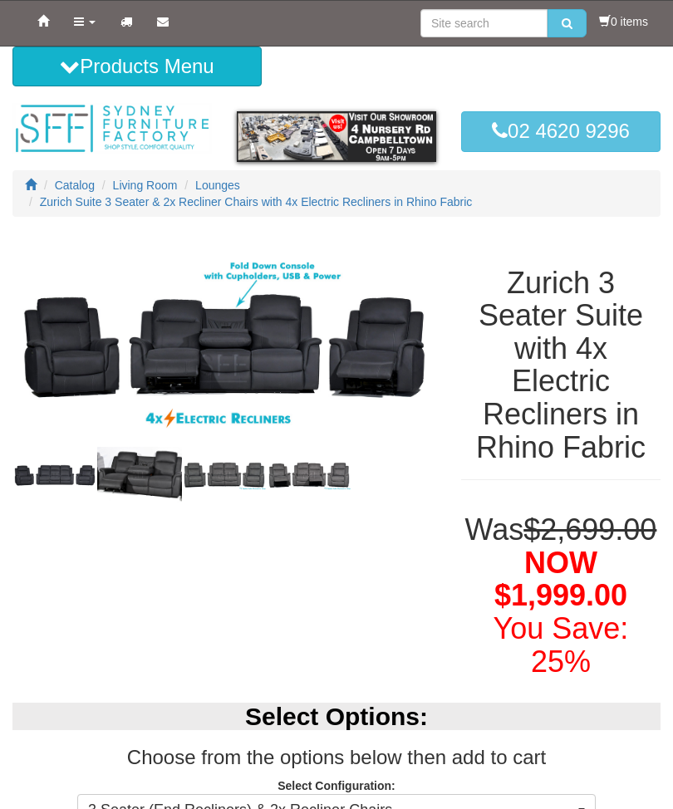
click at [270, 343] on img at bounding box center [224, 347] width 424 height 229
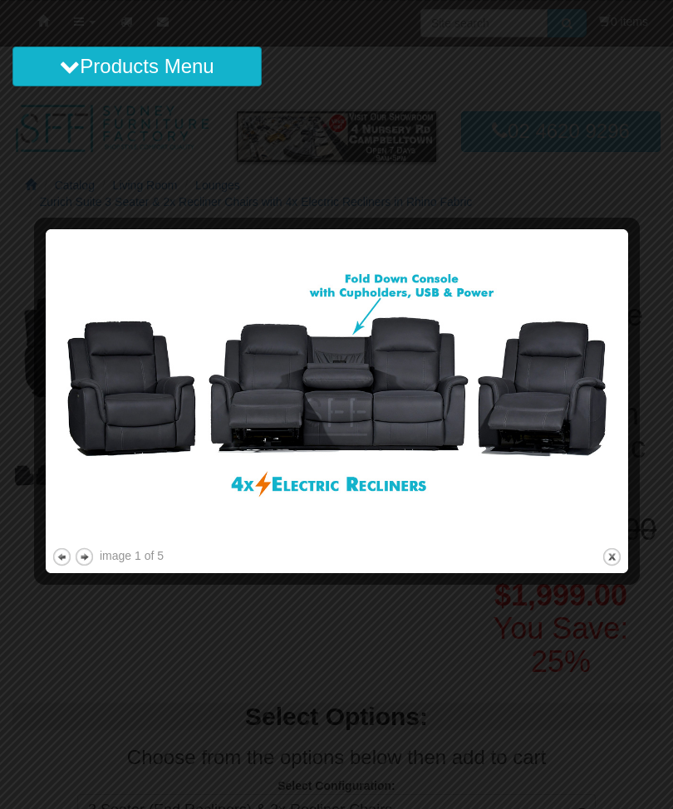
click at [94, 555] on button "next" at bounding box center [84, 557] width 21 height 21
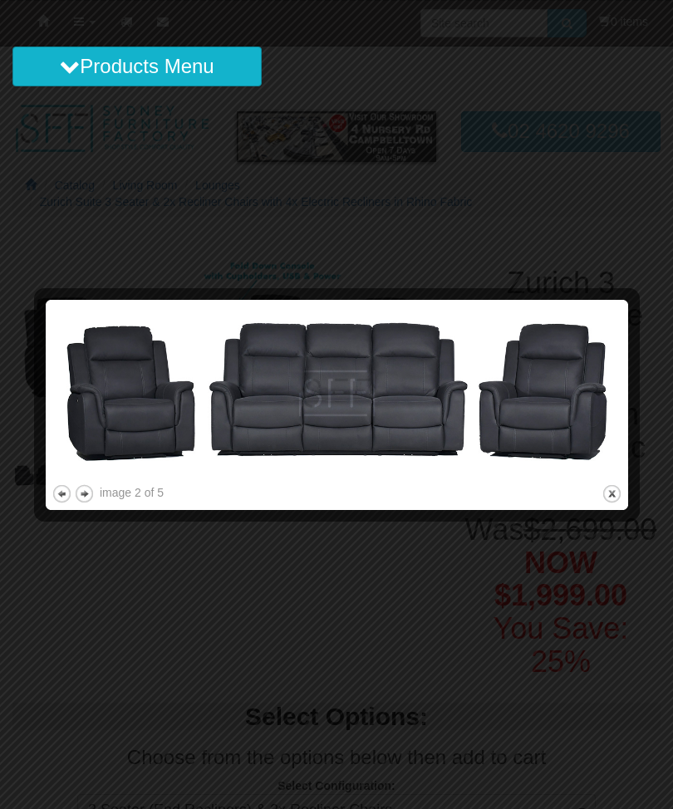
click at [92, 490] on button "next" at bounding box center [84, 493] width 21 height 21
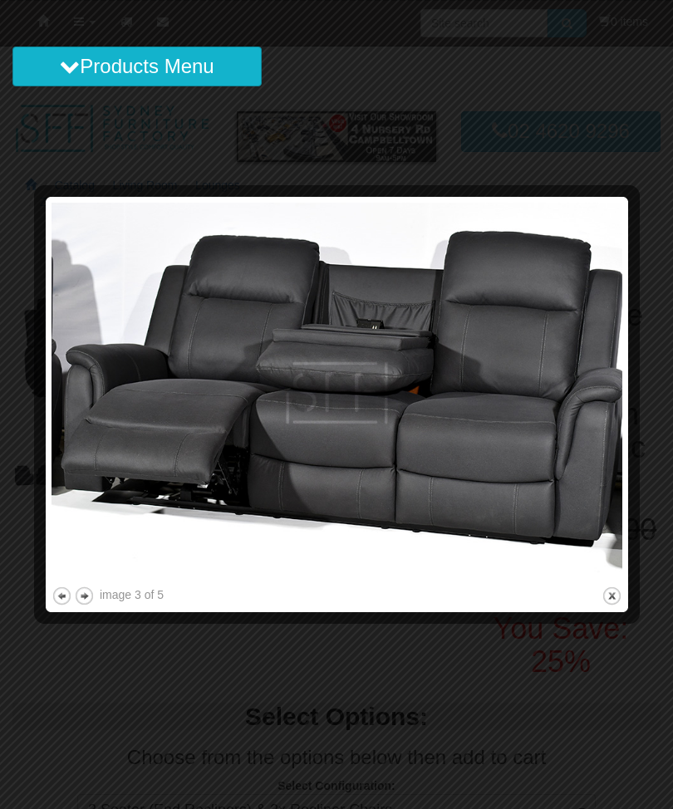
click at [93, 598] on button "next" at bounding box center [84, 596] width 21 height 21
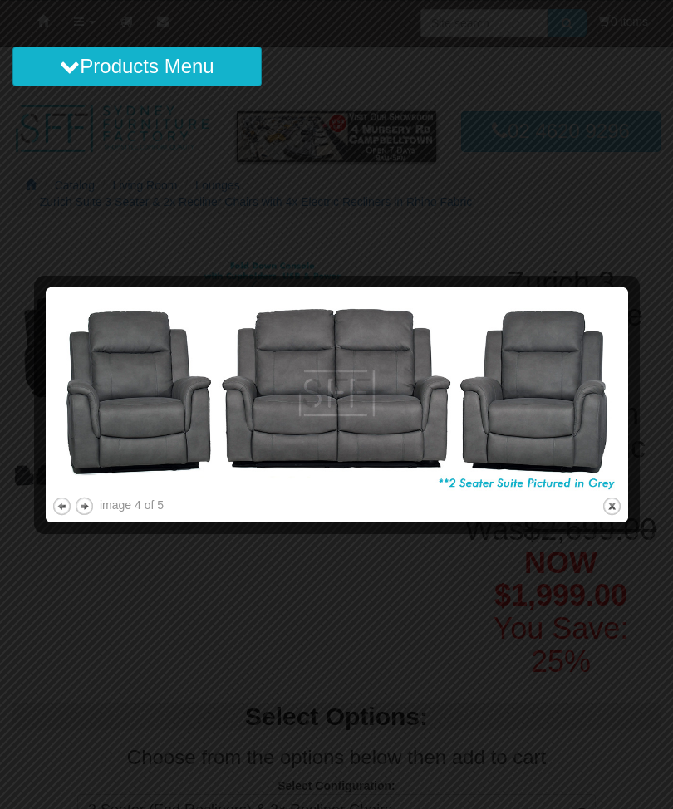
click at [93, 508] on button "next" at bounding box center [84, 506] width 21 height 21
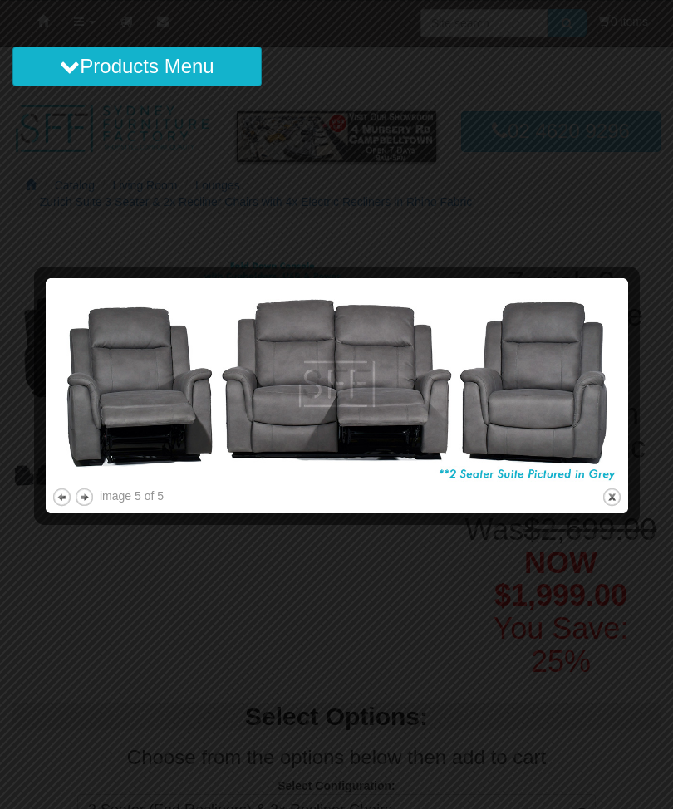
click at [612, 499] on button "close" at bounding box center [611, 497] width 21 height 21
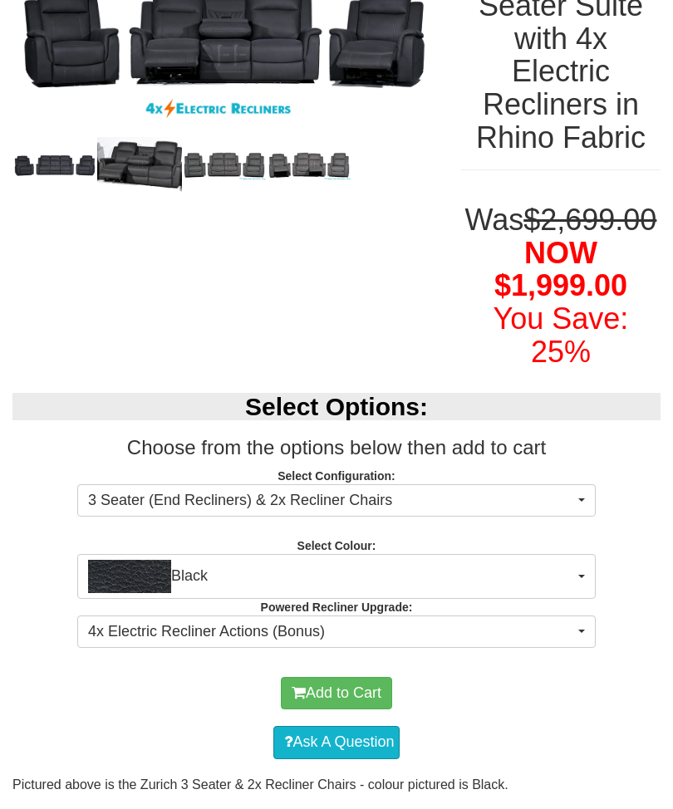
click at [592, 595] on button "Black" at bounding box center [336, 577] width 518 height 45
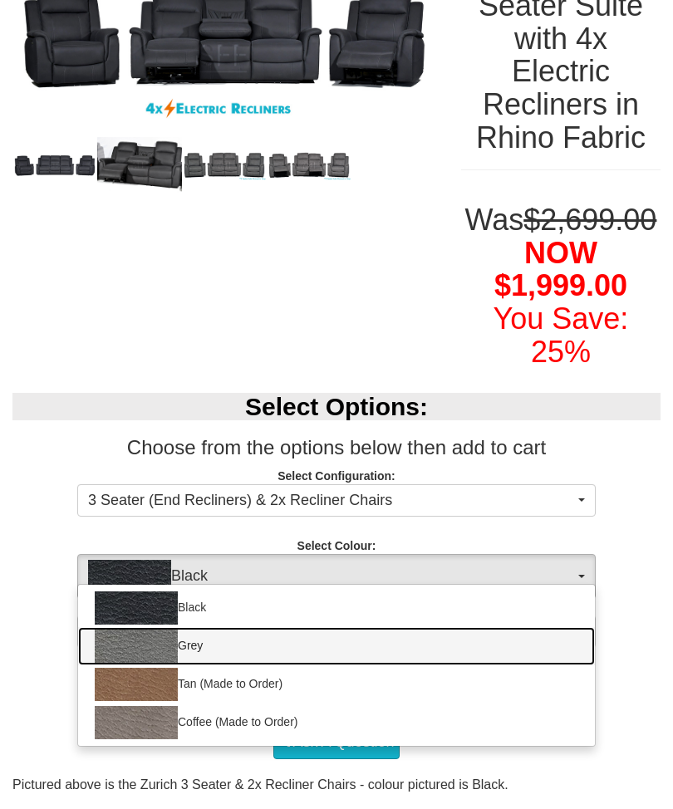
click at [156, 663] on img at bounding box center [136, 646] width 83 height 33
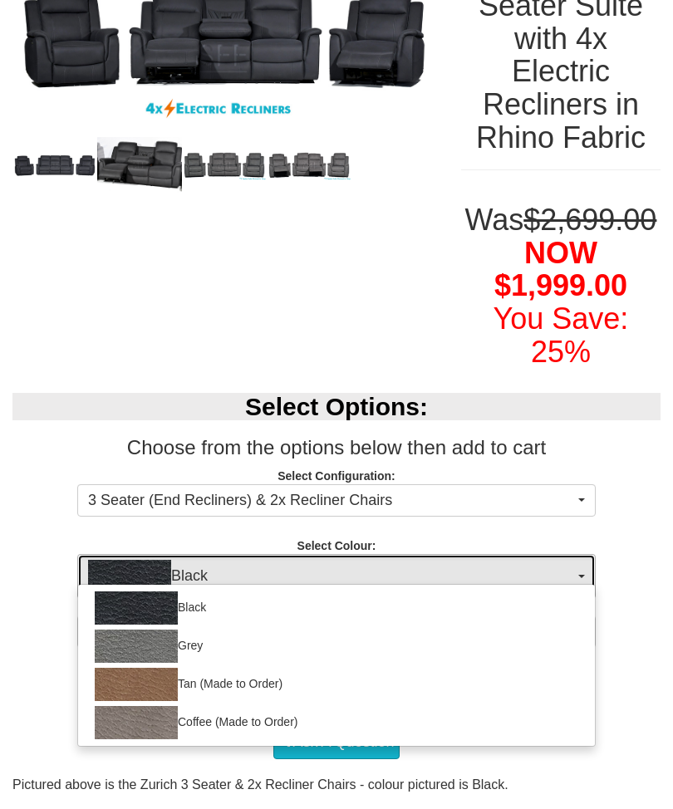
select select "1187"
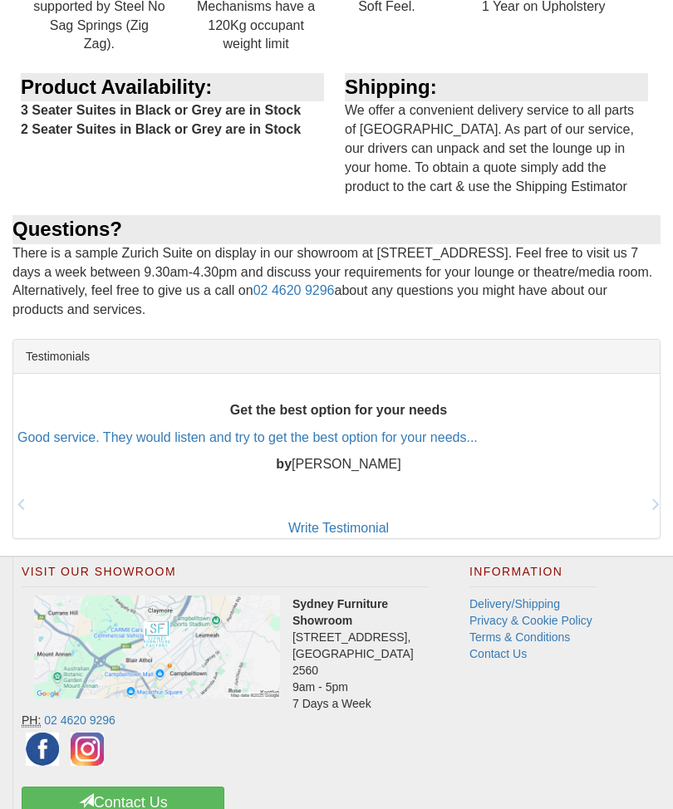
scroll to position [2028, 0]
click at [517, 605] on link "Delivery/Shipping" at bounding box center [514, 604] width 91 height 13
